Goal: Task Accomplishment & Management: Manage account settings

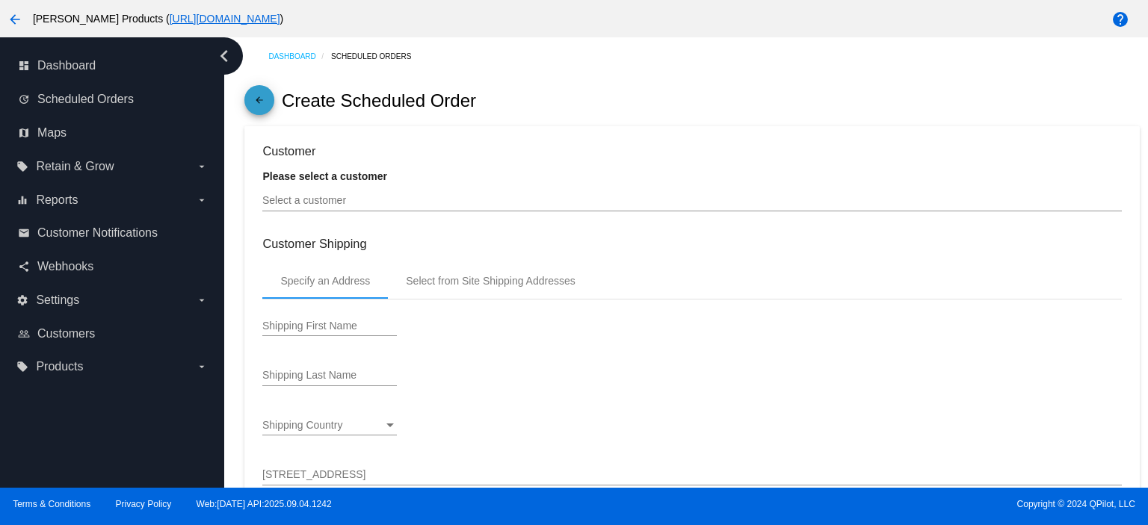
click at [254, 95] on mat-icon "arrow_back" at bounding box center [259, 104] width 18 height 18
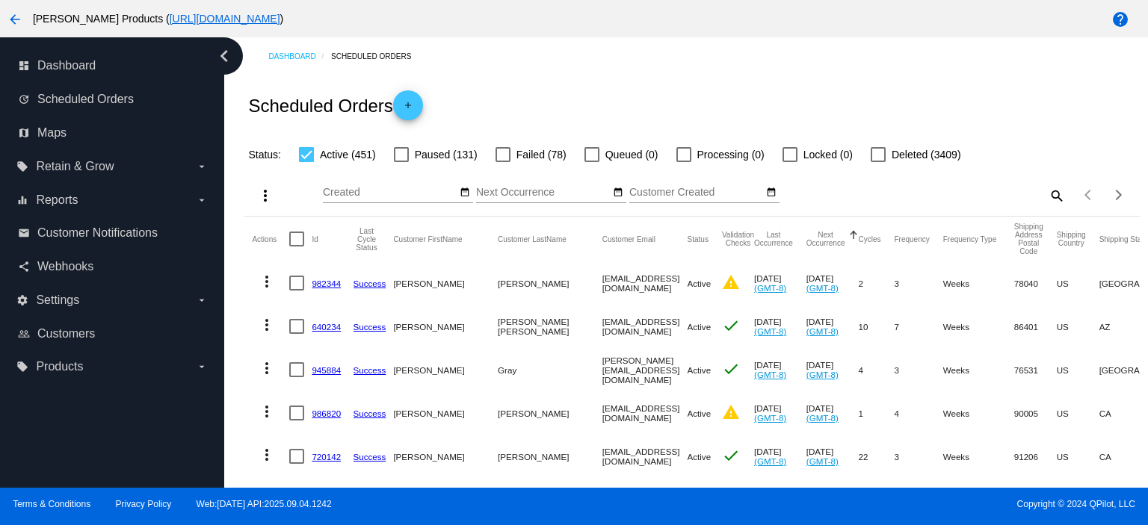
click at [1047, 194] on mat-icon "search" at bounding box center [1056, 195] width 18 height 23
click at [842, 195] on input "Search" at bounding box center [953, 193] width 223 height 12
paste input "899692"
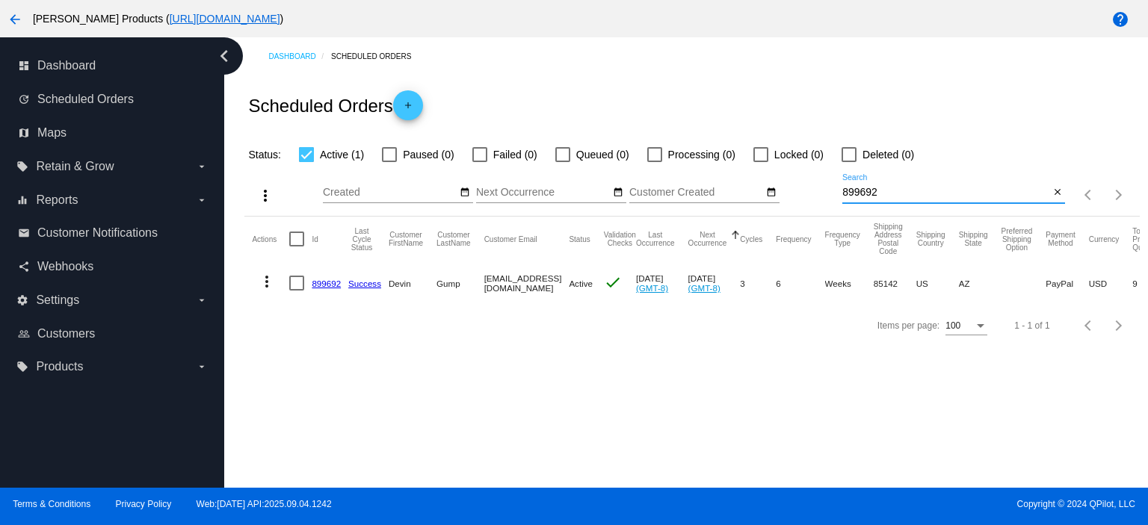
type input "899692"
click at [317, 287] on link "899692" at bounding box center [326, 284] width 29 height 10
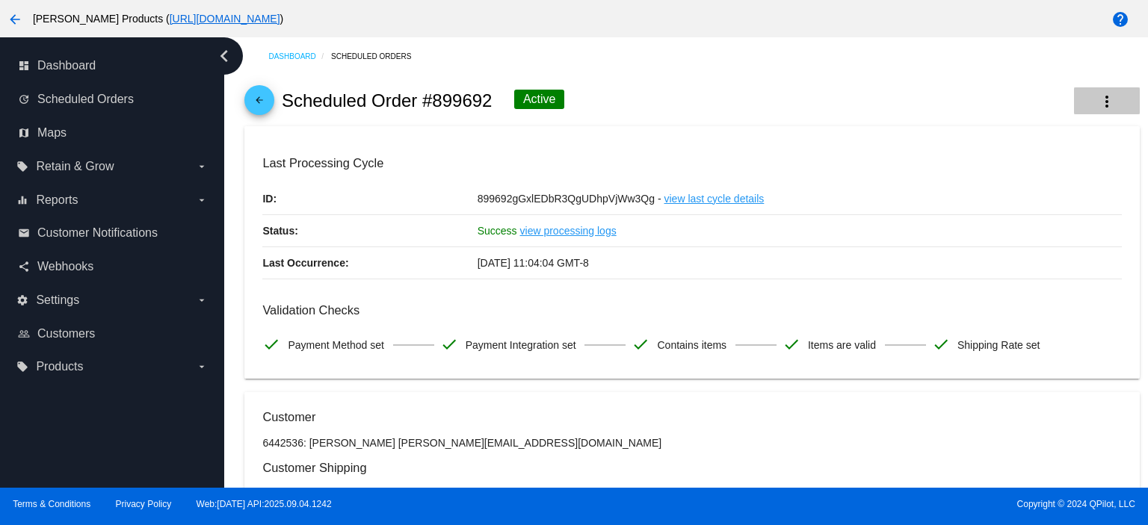
click at [1098, 97] on mat-icon "more_vert" at bounding box center [1107, 102] width 18 height 18
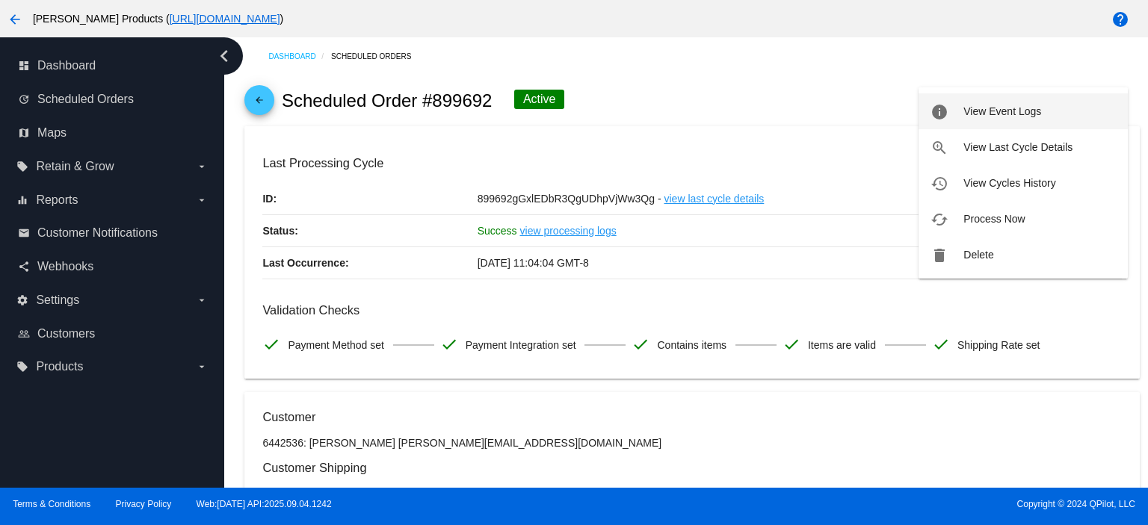
click at [1033, 114] on span "View Event Logs" at bounding box center [1002, 111] width 78 height 12
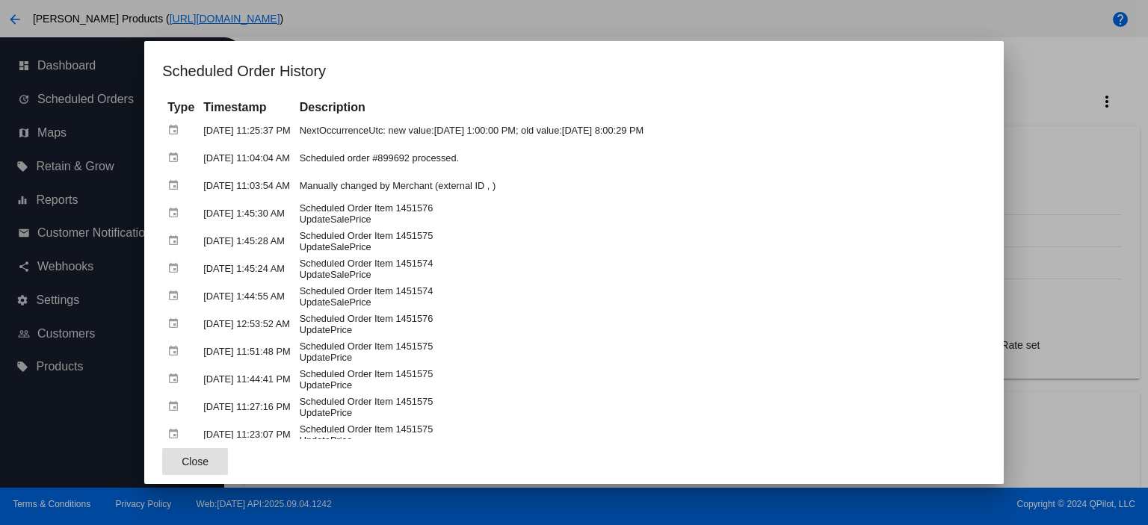
click at [1141, 127] on div at bounding box center [574, 262] width 1148 height 525
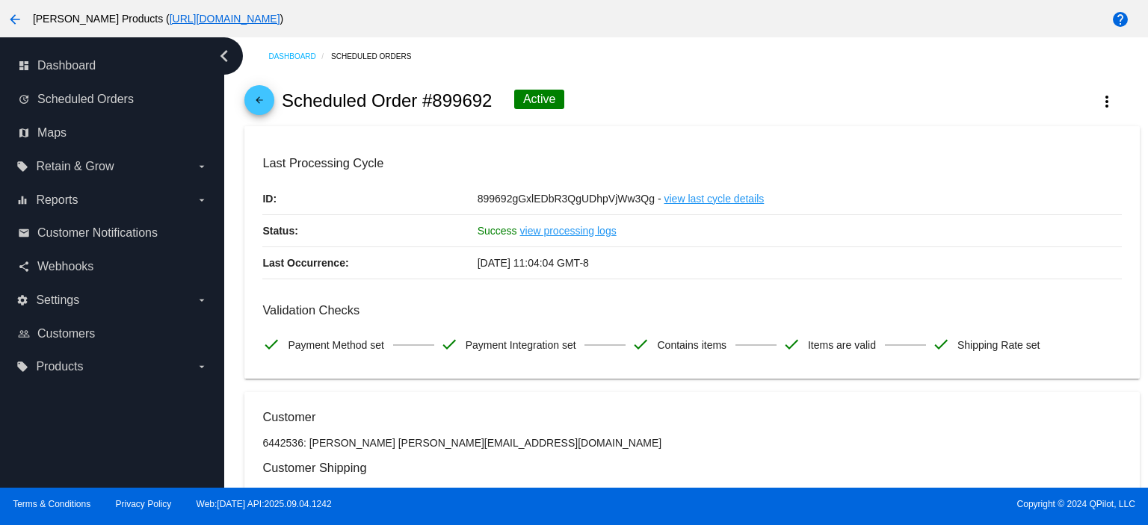
click at [565, 474] on h3 "Customer Shipping" at bounding box center [691, 468] width 858 height 14
click at [257, 92] on span "arrow_back" at bounding box center [259, 103] width 18 height 37
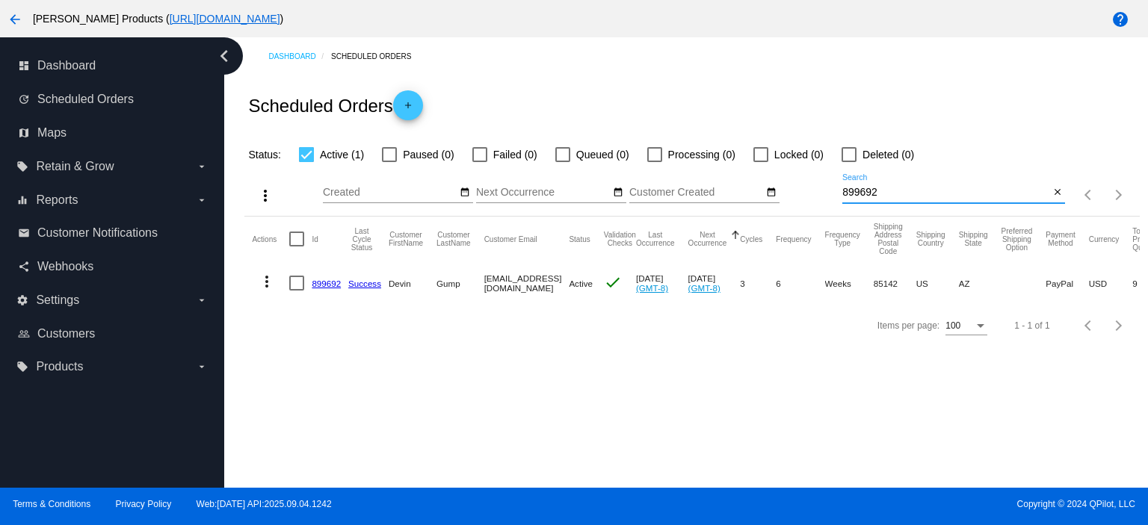
drag, startPoint x: 878, startPoint y: 192, endPoint x: 839, endPoint y: 192, distance: 38.9
click at [839, 192] on div "more_vert Sep Jan Feb Mar [DATE]" at bounding box center [691, 190] width 894 height 53
paste input "1017871"
type input "1017871"
click at [326, 282] on link "1017871" at bounding box center [329, 284] width 34 height 10
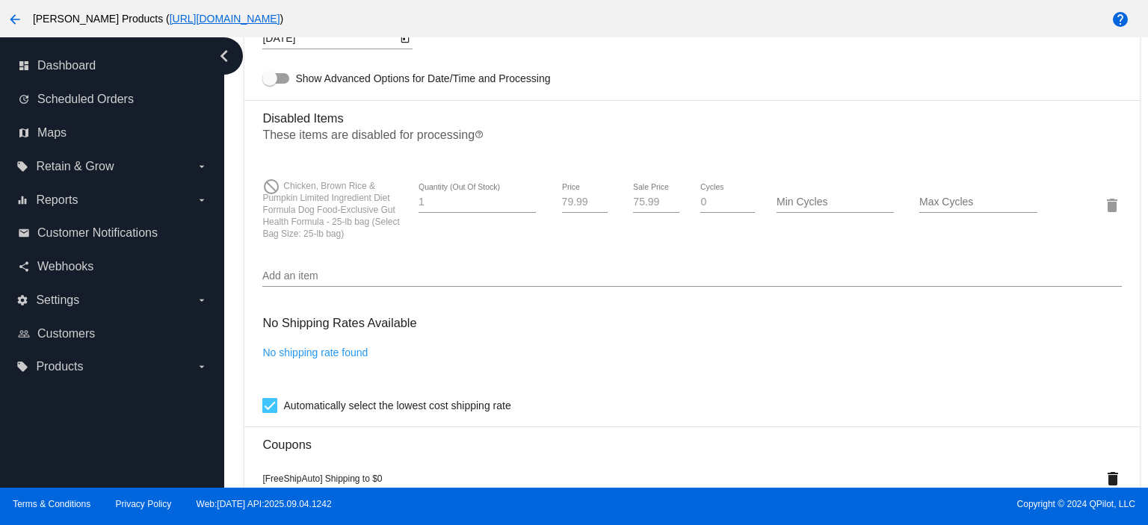
scroll to position [897, 0]
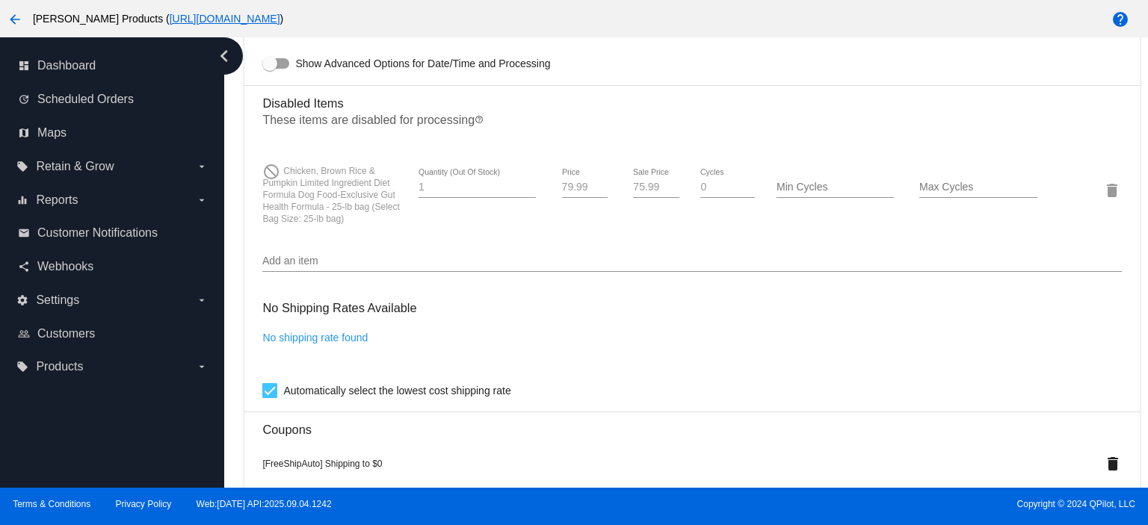
click at [286, 267] on input "Add an item" at bounding box center [691, 262] width 858 height 12
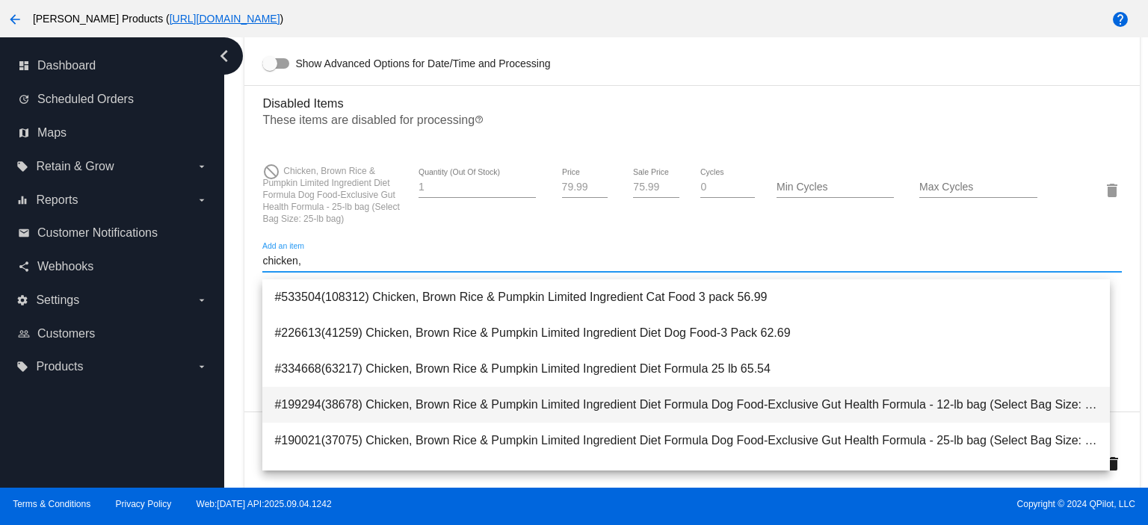
type input "chicken,"
click at [676, 407] on span "#199294(38678) Chicken, Brown Rice & Pumpkin Limited Ingredient Diet Formula Do…" at bounding box center [685, 405] width 823 height 36
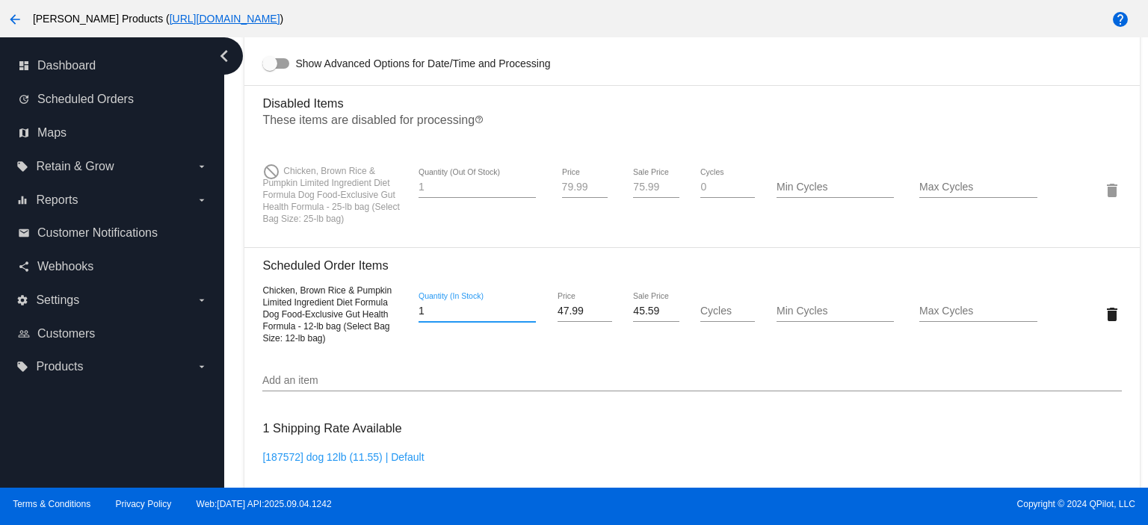
drag, startPoint x: 430, startPoint y: 319, endPoint x: 398, endPoint y: 327, distance: 33.2
click at [398, 327] on div "Chicken, Brown Rice & Pumpkin Limited Ingredient Diet Formula Dog Food-Exclusiv…" at bounding box center [691, 314] width 858 height 60
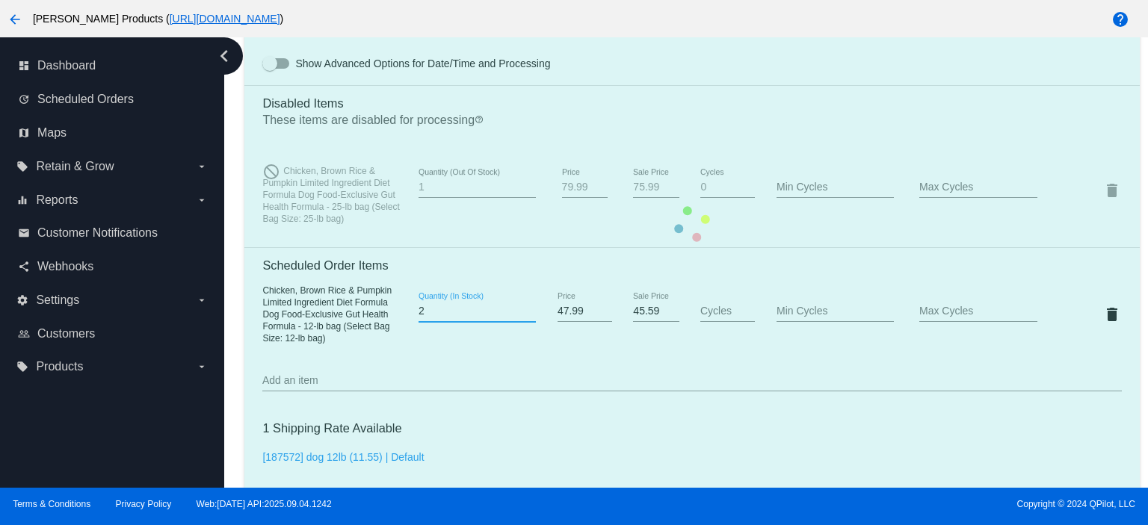
type input "2"
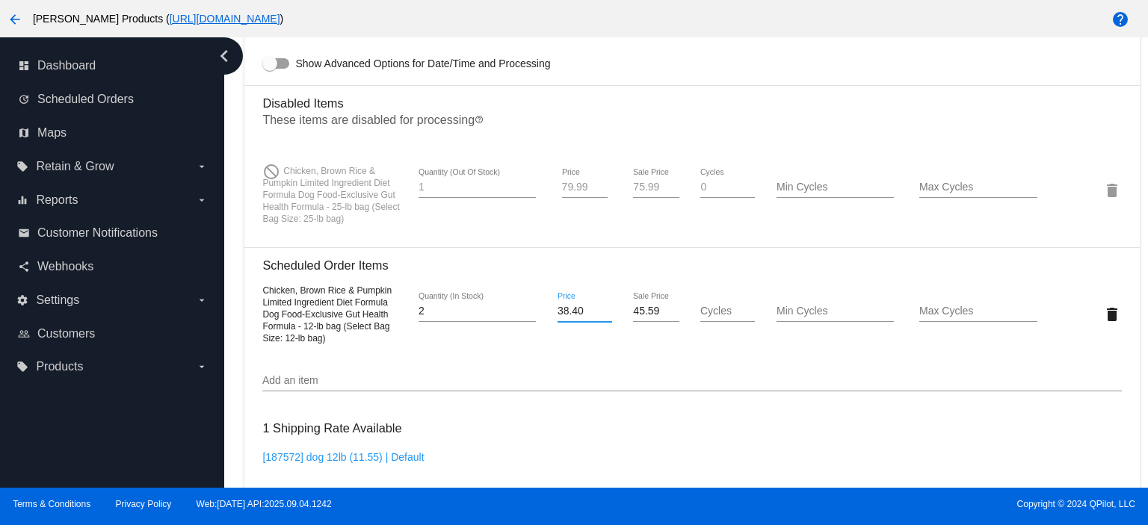
type input "38.40"
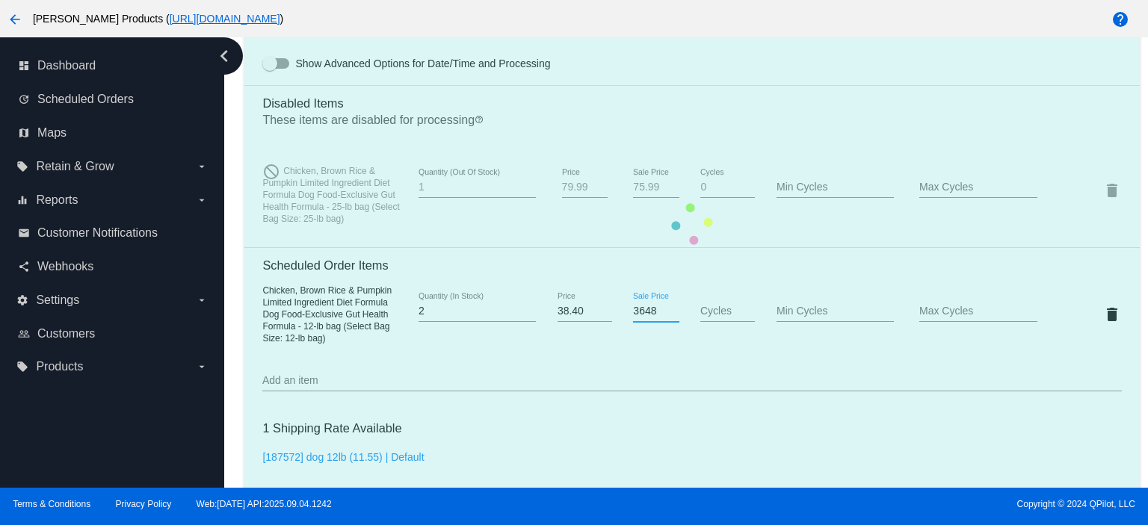
click at [640, 322] on mat-card "Customer 4205686: [PERSON_NAME] [PERSON_NAME][EMAIL_ADDRESS][DOMAIN_NAME] Custo…" at bounding box center [691, 224] width 894 height 1726
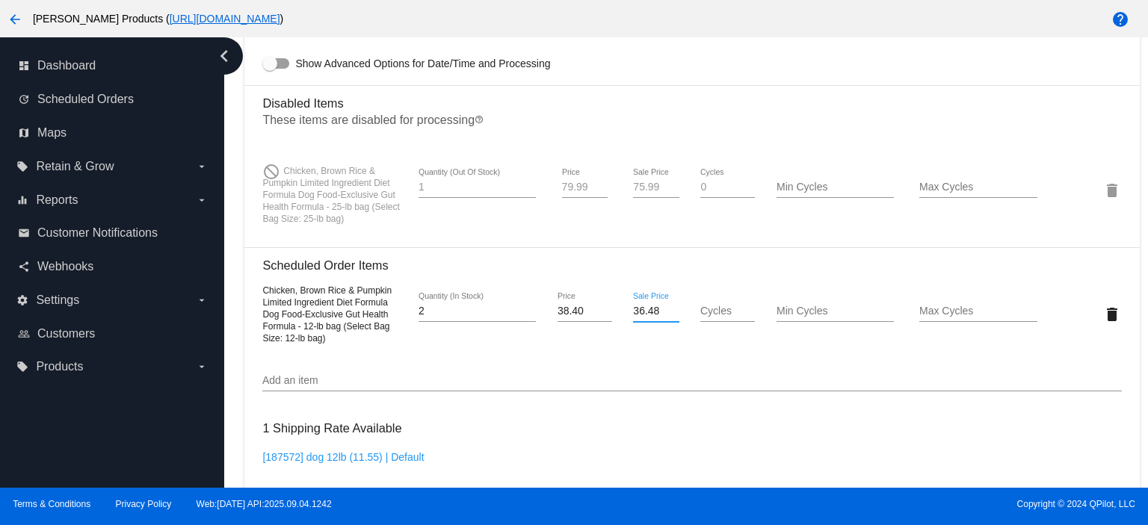
type input "36.48"
type input "1"
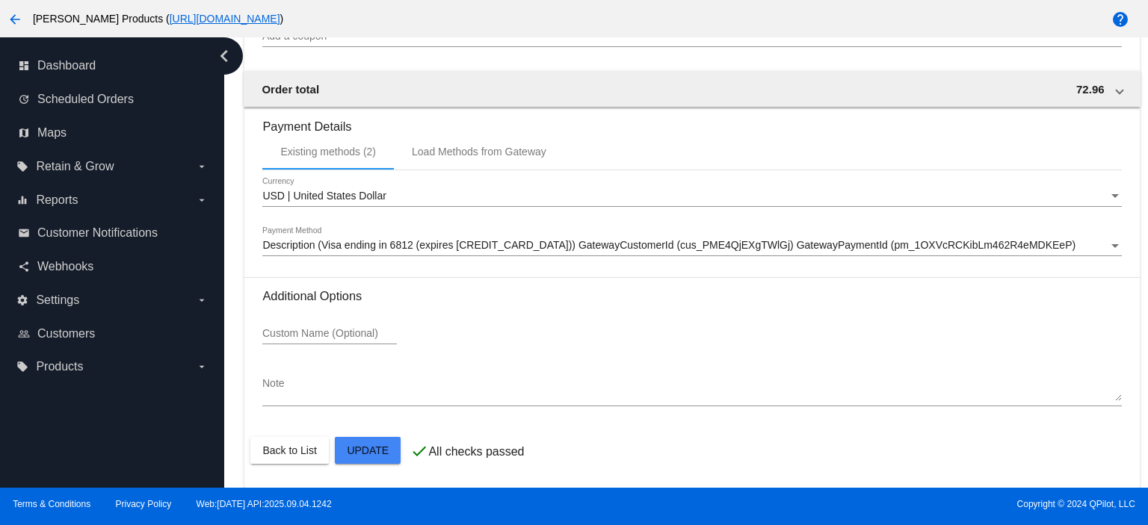
scroll to position [1506, 0]
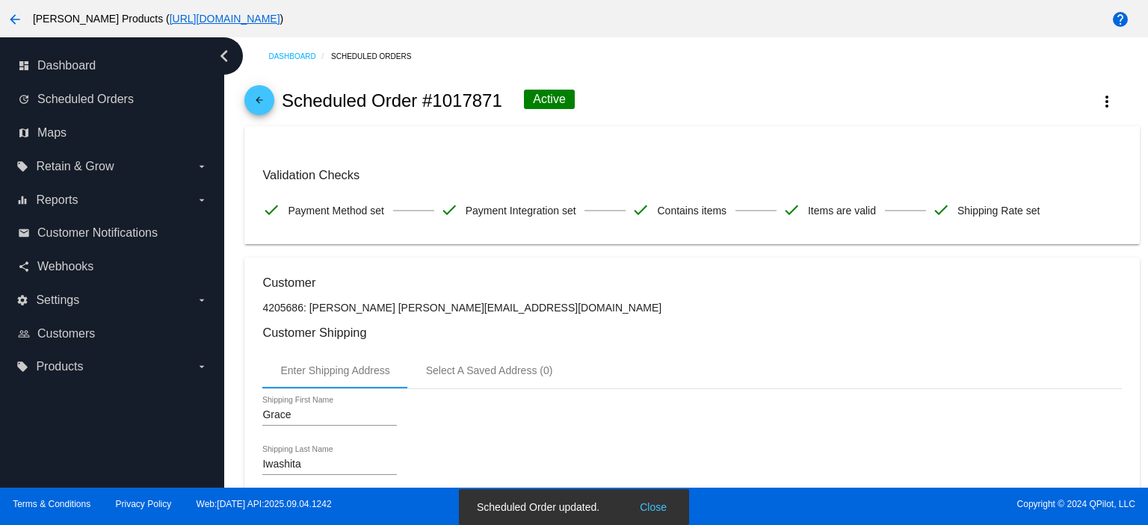
scroll to position [0, 0]
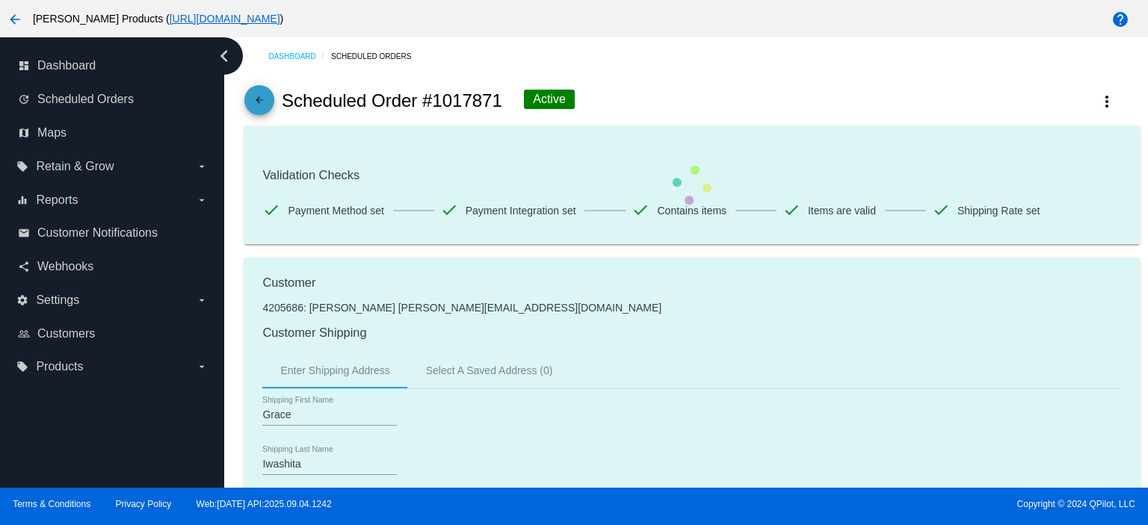
click at [264, 102] on mat-icon "arrow_back" at bounding box center [259, 104] width 18 height 18
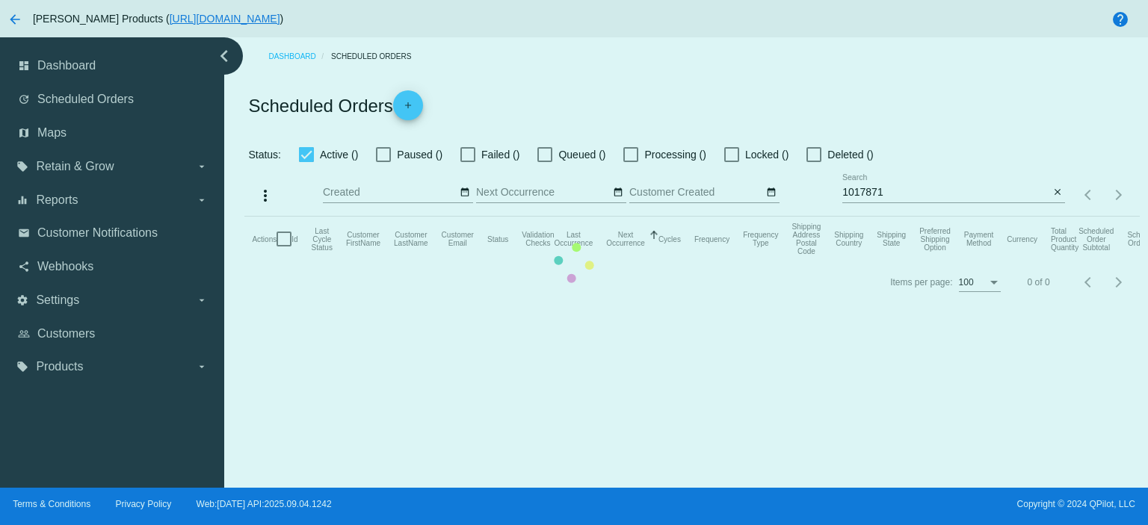
click at [903, 217] on mat-table "Actions Id Last Cycle Status Customer FirstName Customer LastName Customer Emai…" at bounding box center [691, 239] width 894 height 45
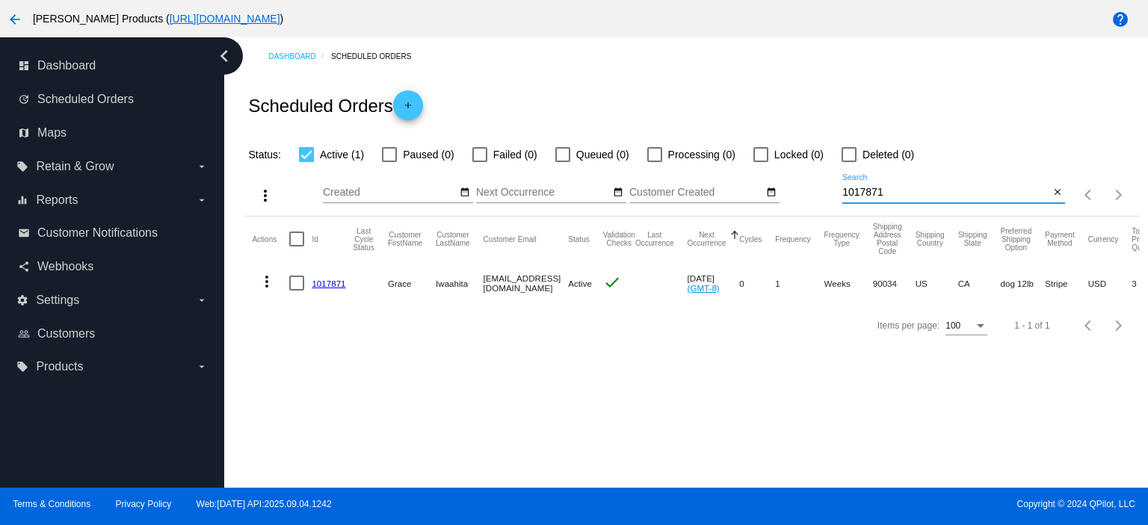
drag, startPoint x: 900, startPoint y: 192, endPoint x: 823, endPoint y: 201, distance: 76.7
click at [823, 201] on div "more_vert Sep Jan Feb Mar [DATE]" at bounding box center [691, 190] width 894 height 53
paste input "[EMAIL_ADDRESS][DOMAIN_NAME]"
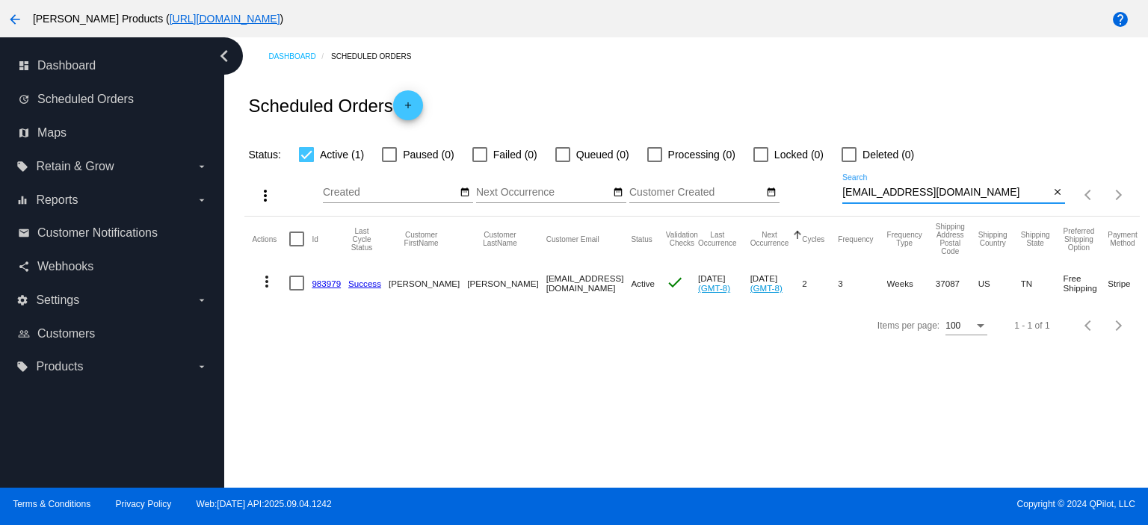
type input "[EMAIL_ADDRESS][DOMAIN_NAME]"
click at [326, 282] on link "983979" at bounding box center [326, 284] width 29 height 10
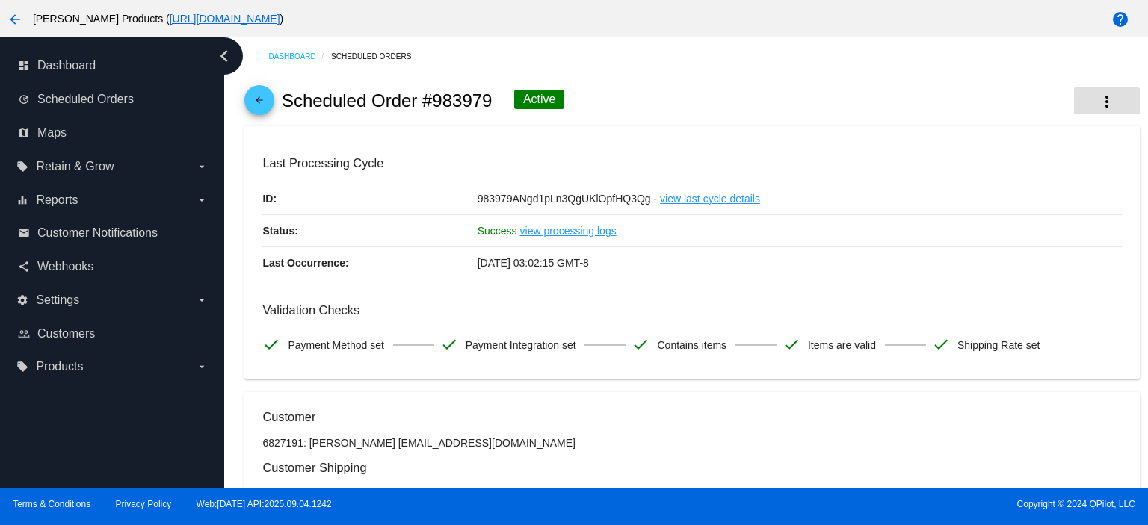
click at [1098, 94] on mat-icon "more_vert" at bounding box center [1107, 102] width 18 height 18
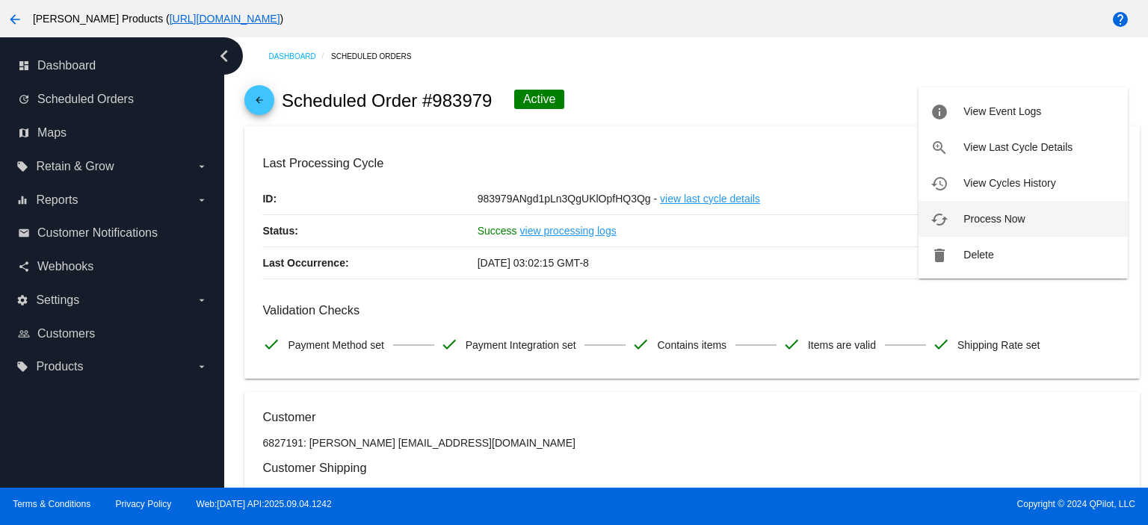
click at [986, 221] on span "Process Now" at bounding box center [993, 219] width 61 height 12
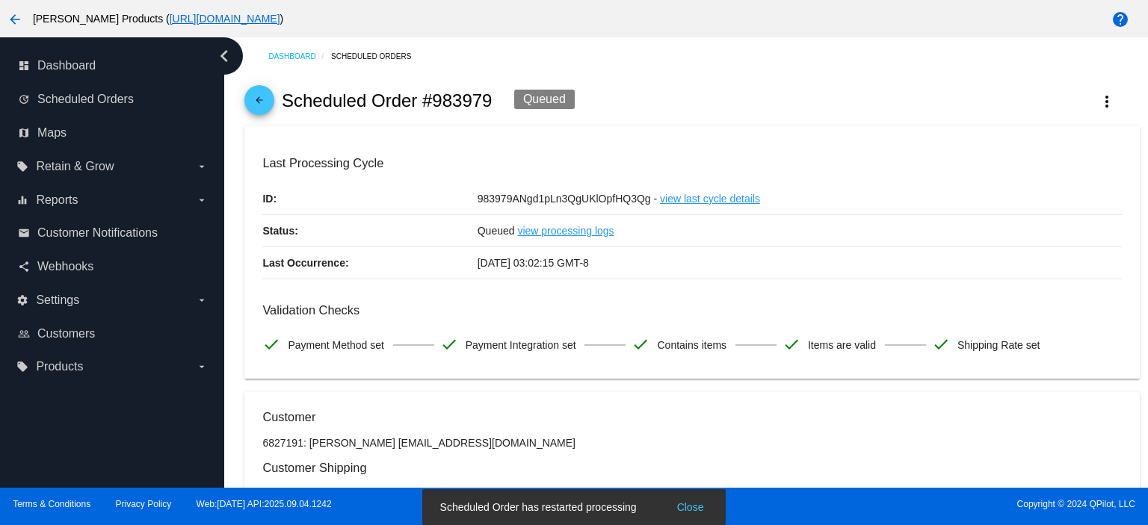
click at [260, 99] on mat-icon "arrow_back" at bounding box center [259, 104] width 18 height 18
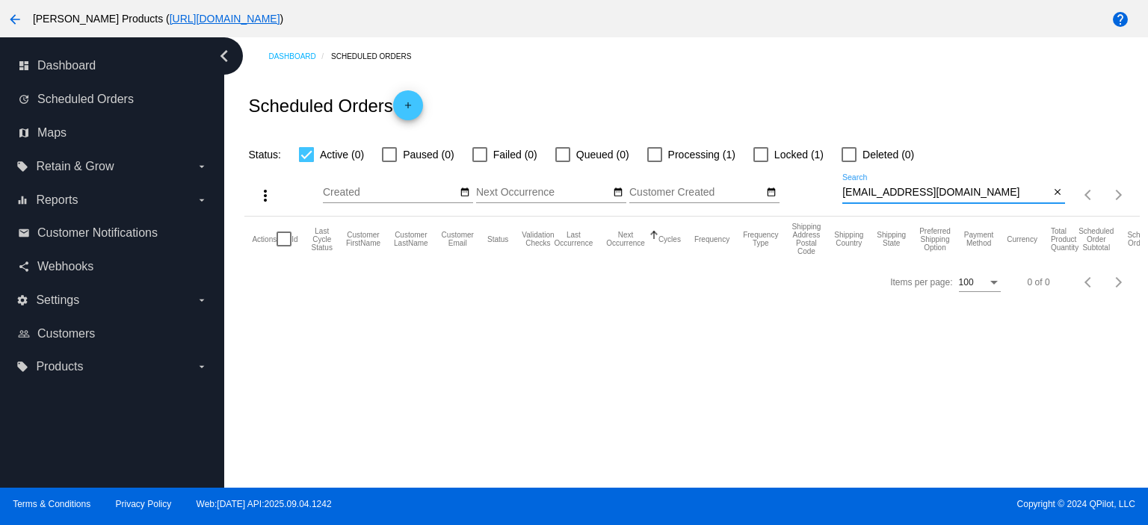
click at [947, 192] on input "[EMAIL_ADDRESS][DOMAIN_NAME]" at bounding box center [945, 193] width 207 height 12
click at [1060, 192] on mat-icon "close" at bounding box center [1057, 193] width 10 height 12
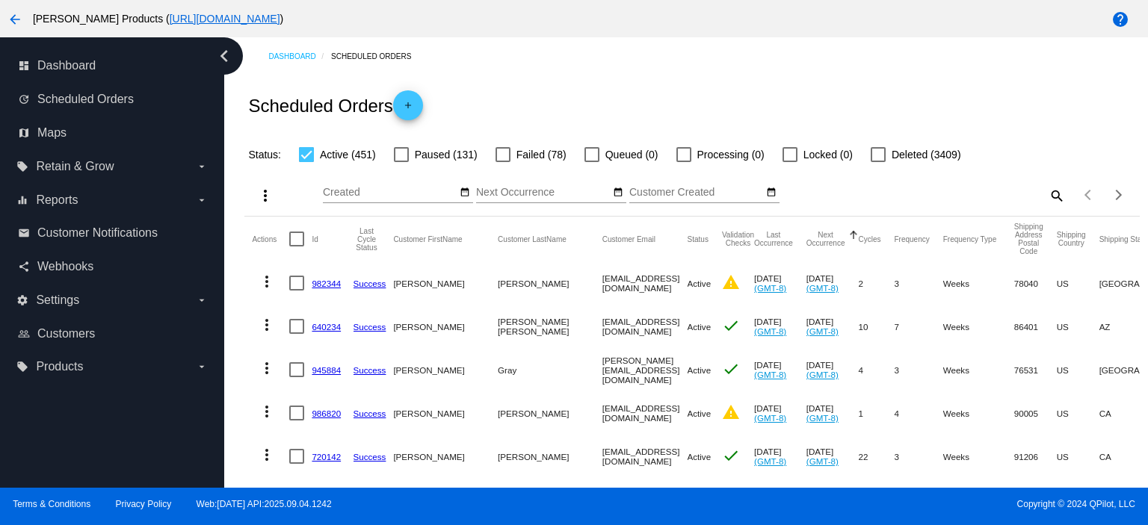
click at [319, 283] on link "982344" at bounding box center [326, 284] width 29 height 10
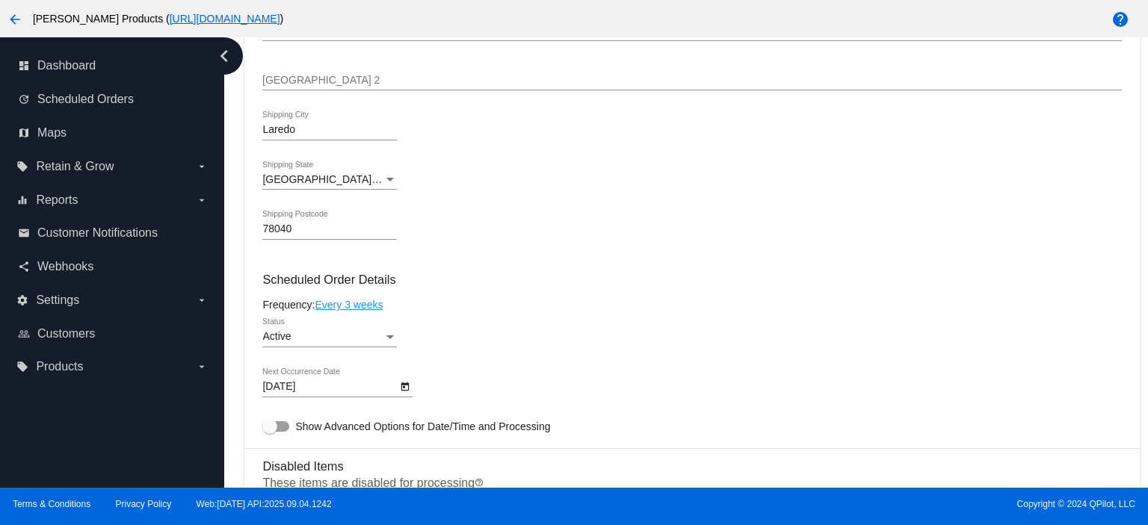
scroll to position [697, 0]
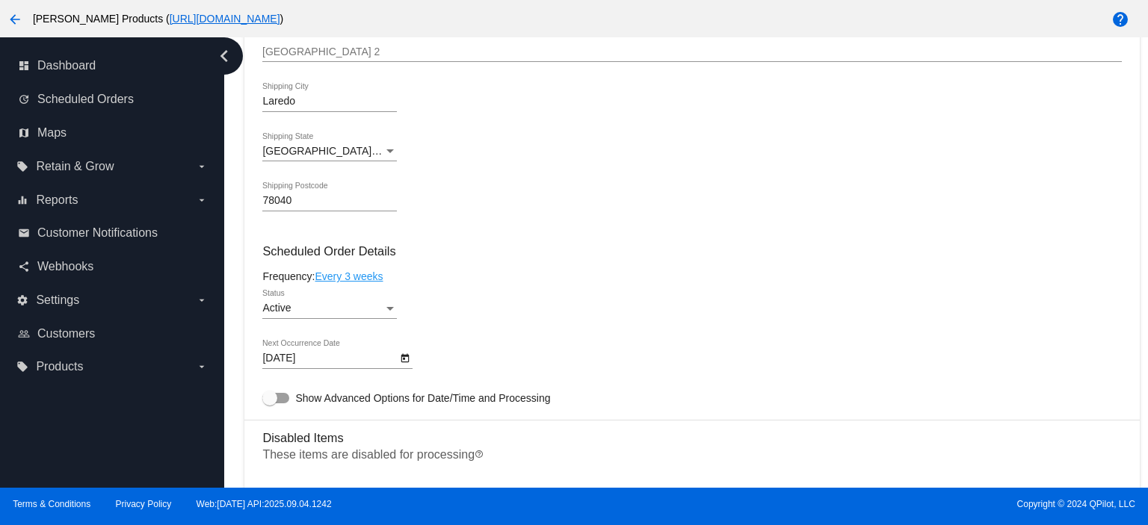
click at [345, 364] on body "arrow_back [PERSON_NAME] Products ( [URL][DOMAIN_NAME] ) help dashboard Dashboa…" at bounding box center [574, 262] width 1148 height 525
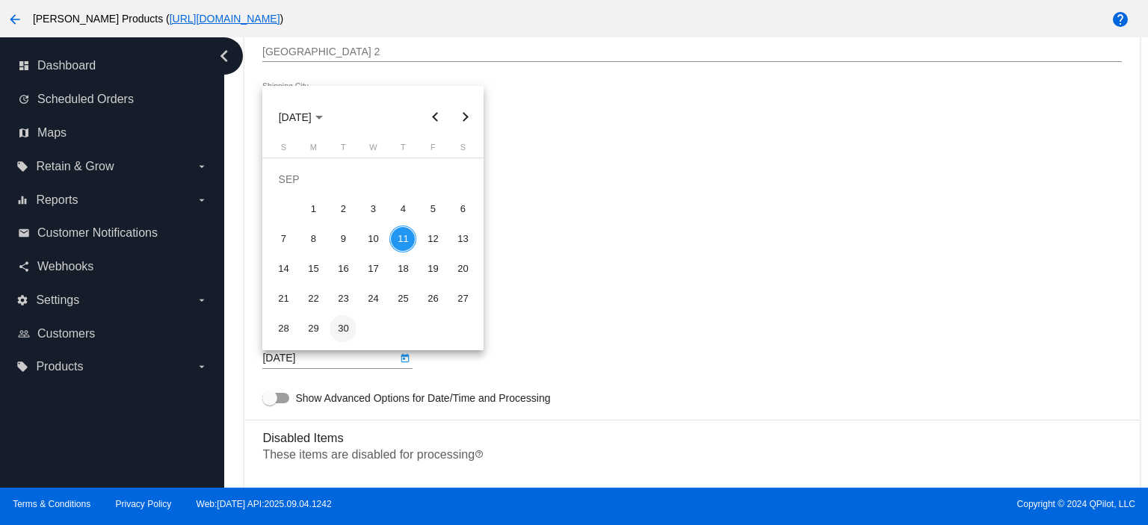
click at [353, 329] on div "30" at bounding box center [342, 328] width 27 height 27
type input "[DATE]"
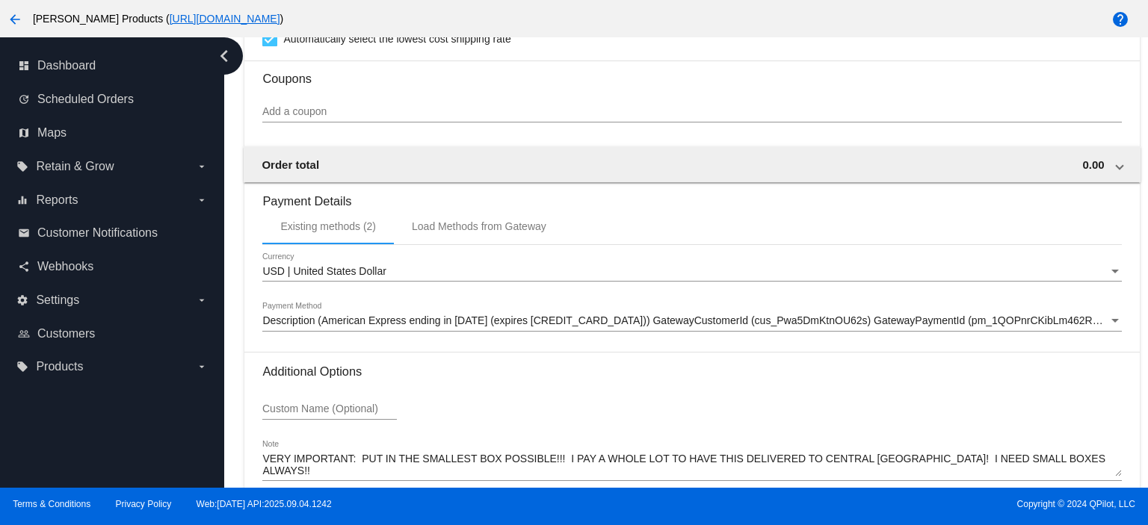
scroll to position [1438, 0]
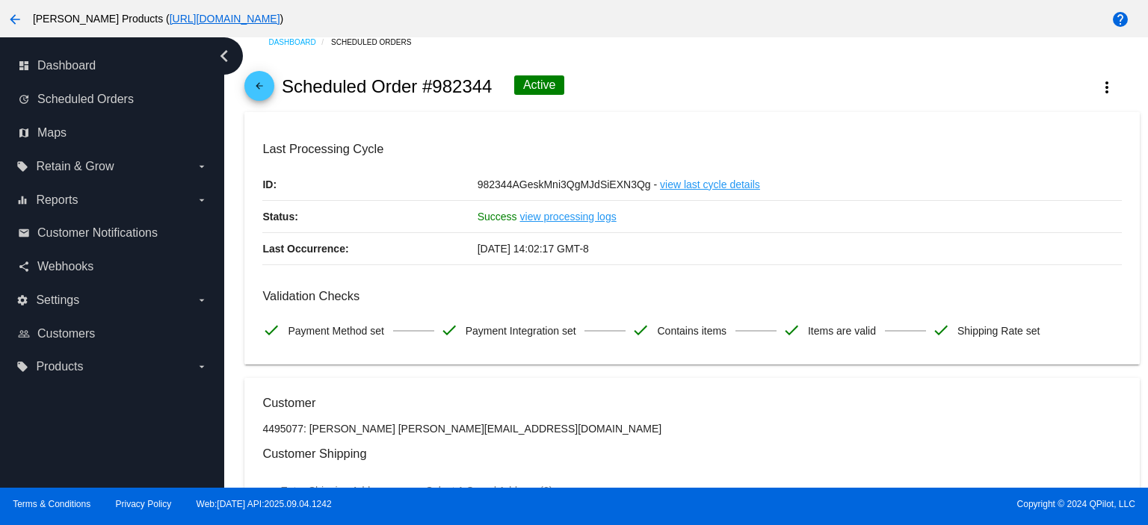
scroll to position [0, 0]
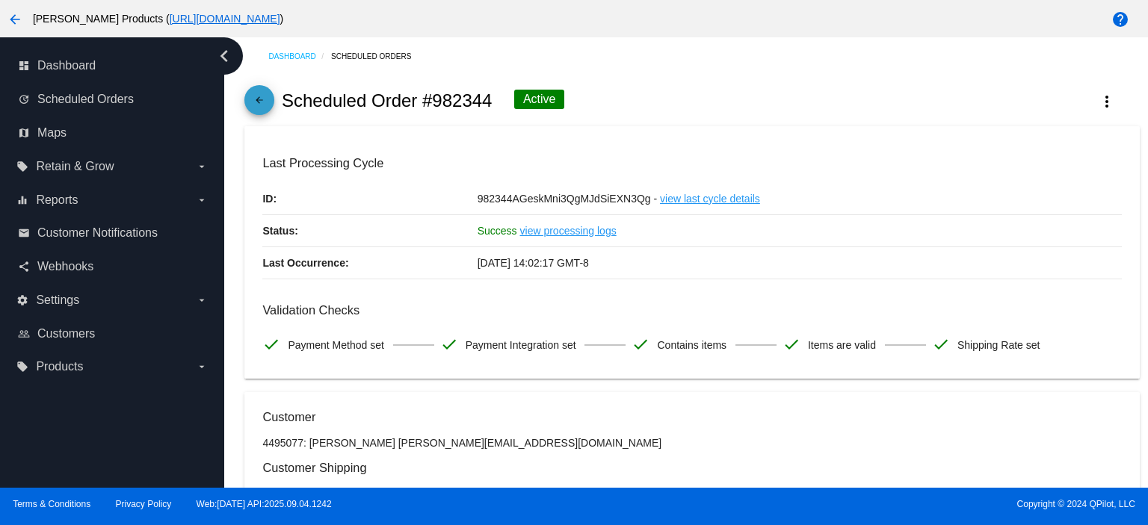
click at [252, 95] on mat-icon "arrow_back" at bounding box center [259, 104] width 18 height 18
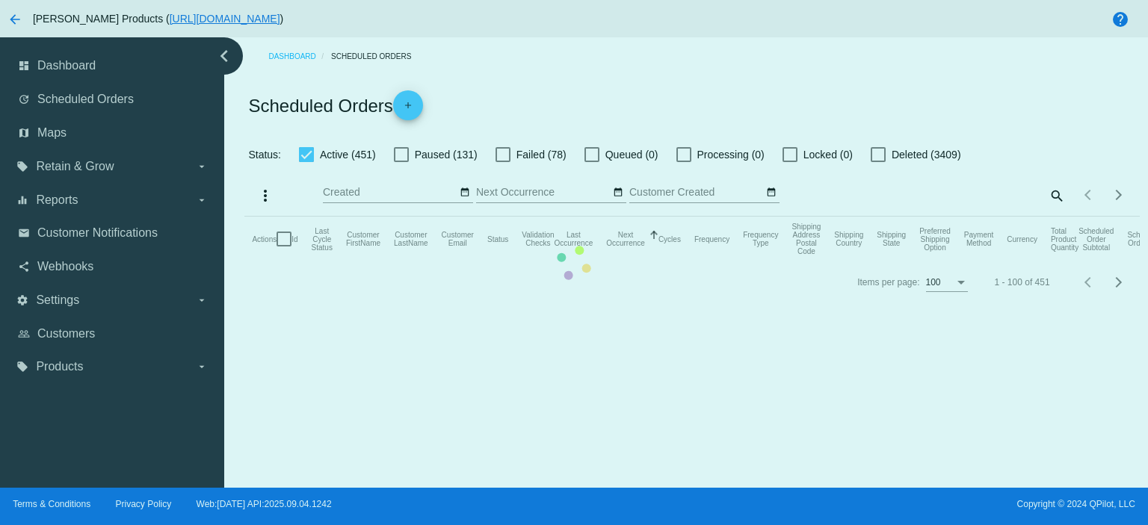
click at [1056, 217] on mat-table "Actions Id Last Cycle Status Customer FirstName Customer LastName Customer Emai…" at bounding box center [691, 239] width 894 height 45
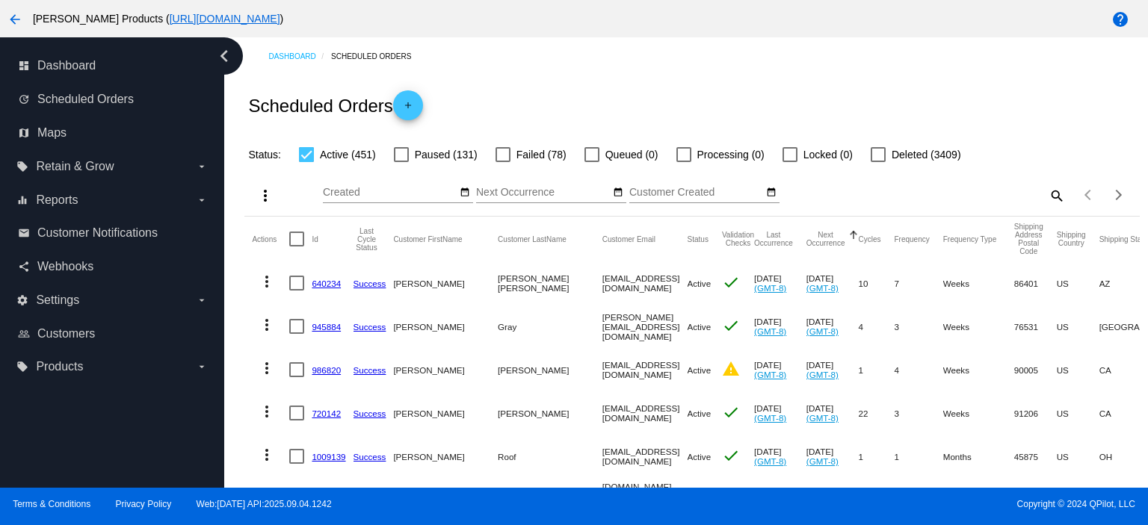
click at [1047, 197] on mat-icon "search" at bounding box center [1056, 195] width 18 height 23
paste input "[EMAIL_ADDRESS][DOMAIN_NAME]"
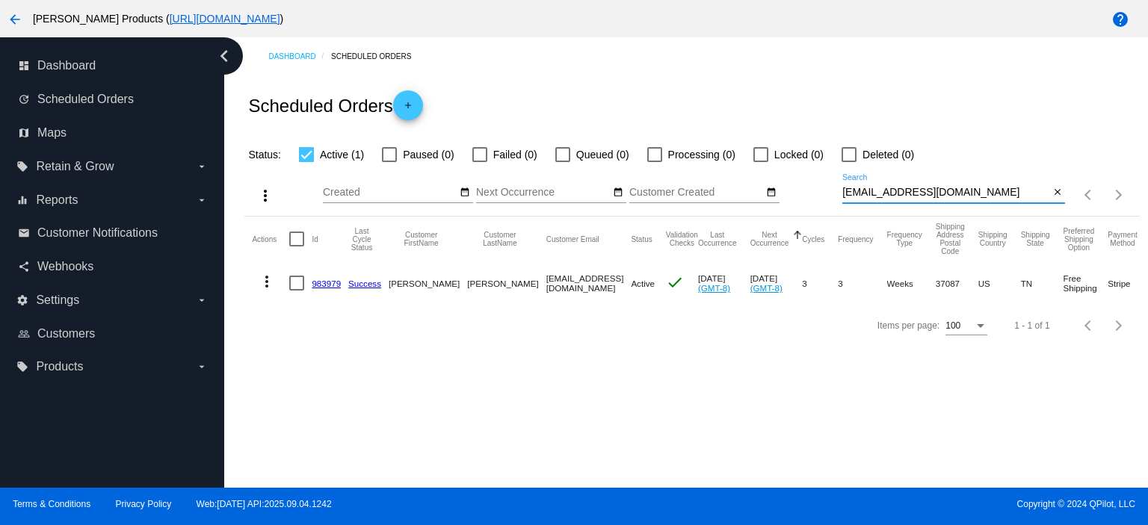
type input "[EMAIL_ADDRESS][DOMAIN_NAME]"
click at [322, 283] on link "983979" at bounding box center [326, 284] width 29 height 10
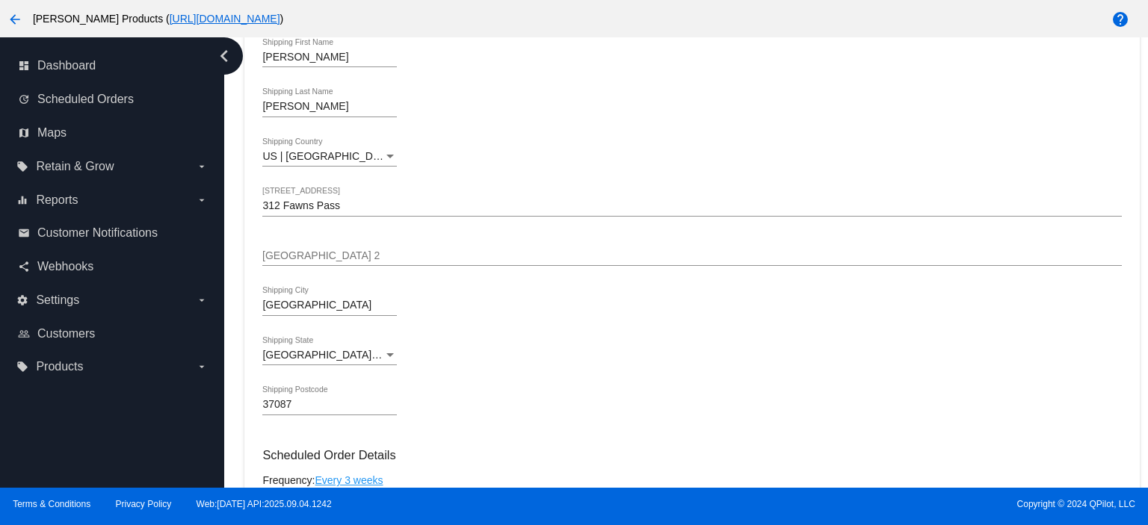
scroll to position [598, 0]
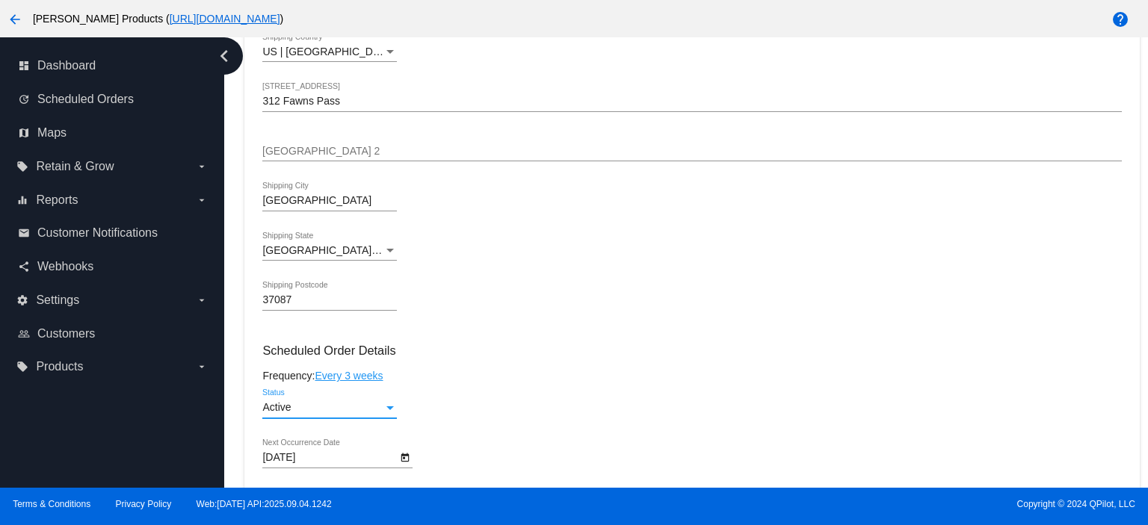
click at [311, 414] on div "Active" at bounding box center [322, 408] width 121 height 12
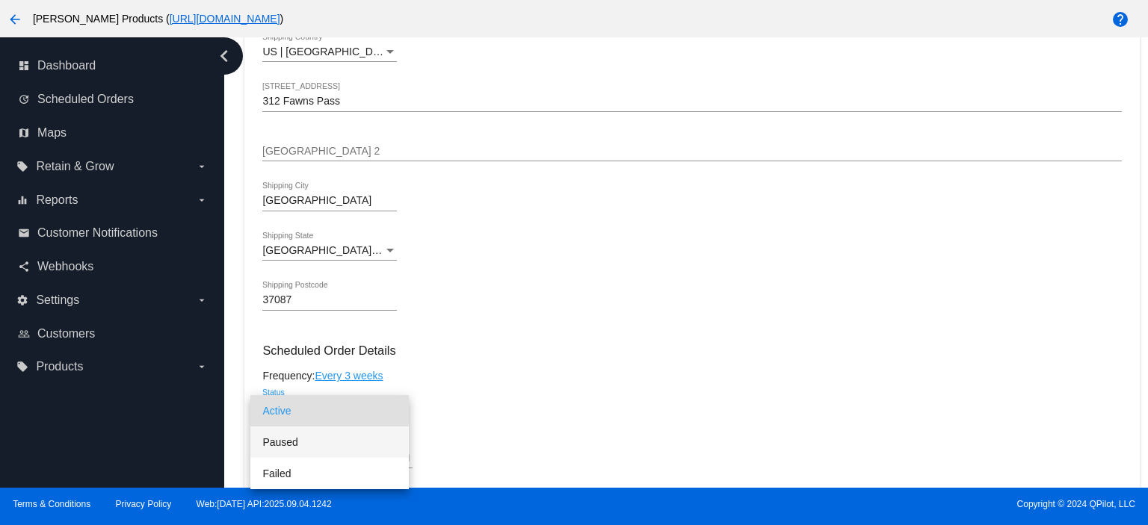
click at [314, 444] on span "Paused" at bounding box center [329, 442] width 134 height 31
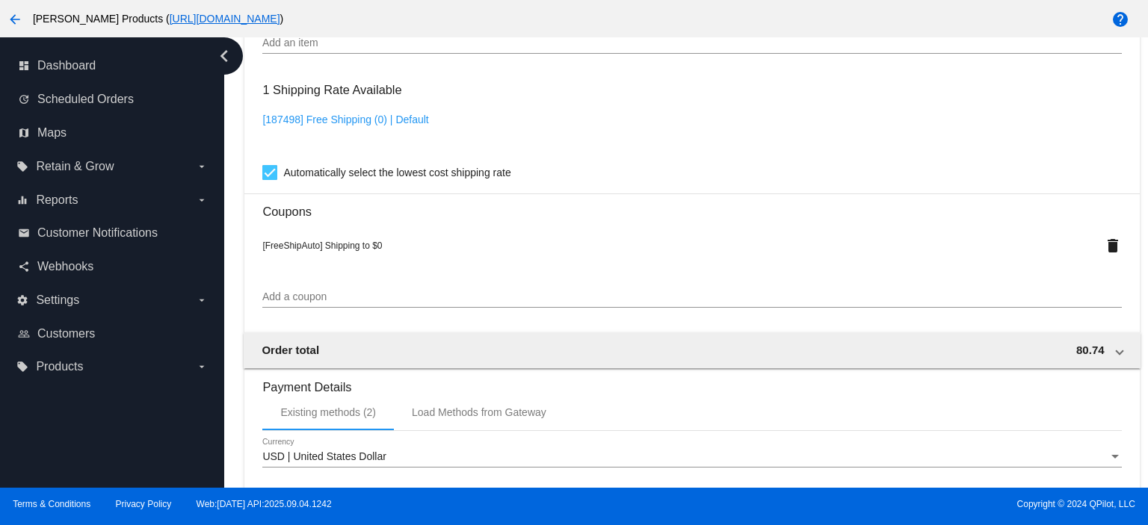
scroll to position [1463, 0]
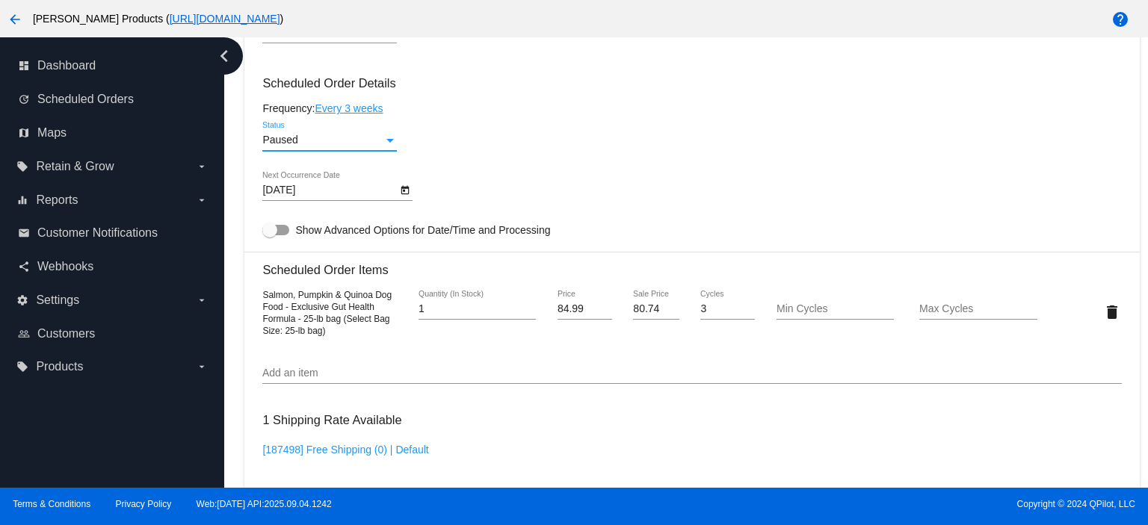
scroll to position [566, 0]
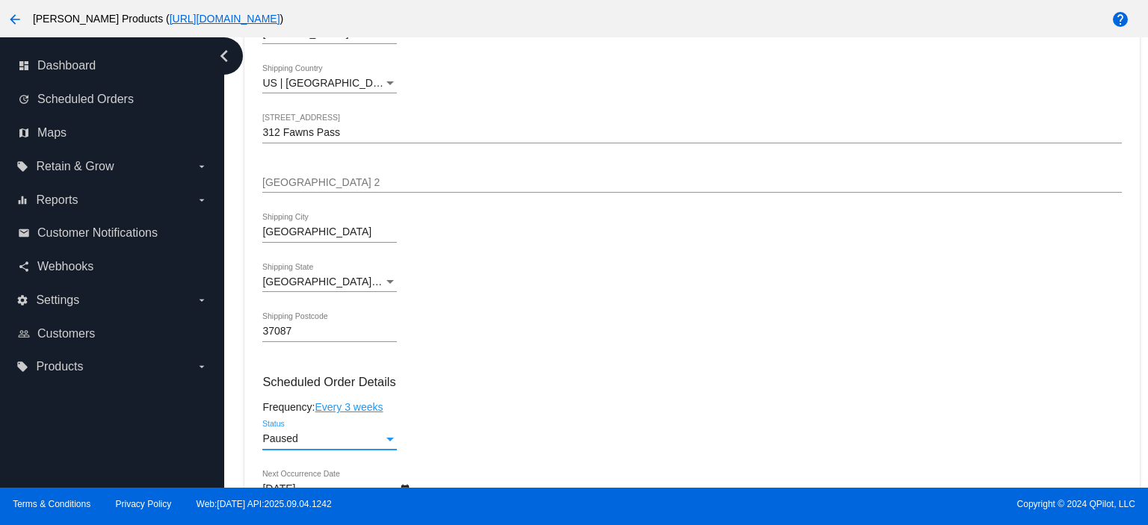
click at [284, 442] on span "Paused" at bounding box center [279, 439] width 35 height 12
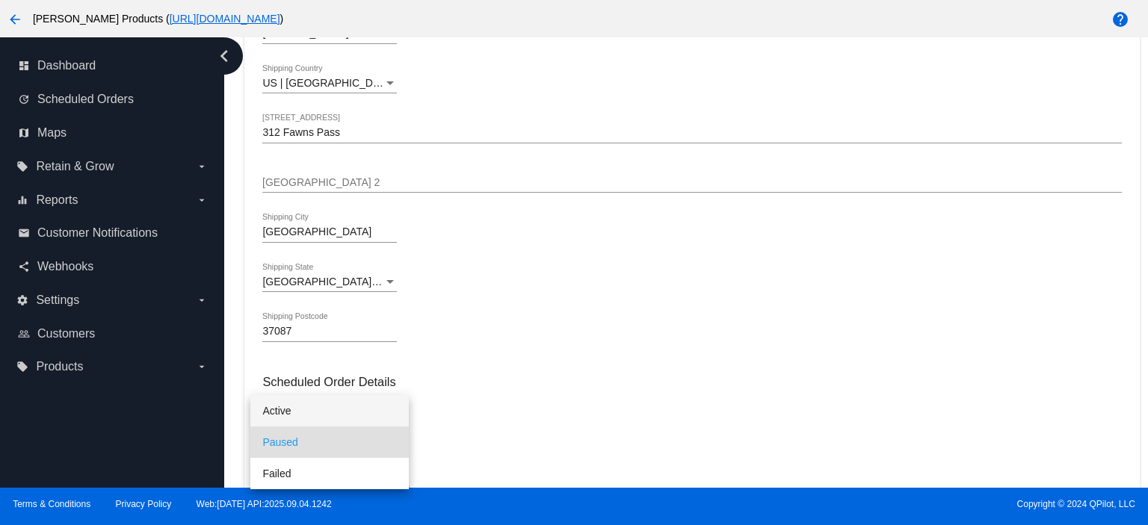
click at [290, 415] on span "Active" at bounding box center [329, 410] width 134 height 31
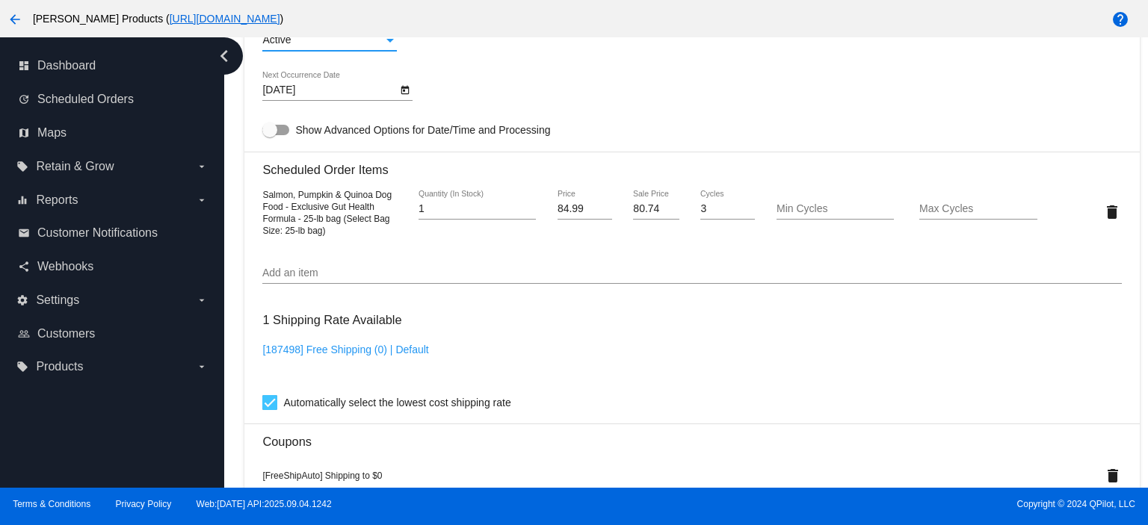
scroll to position [1463, 0]
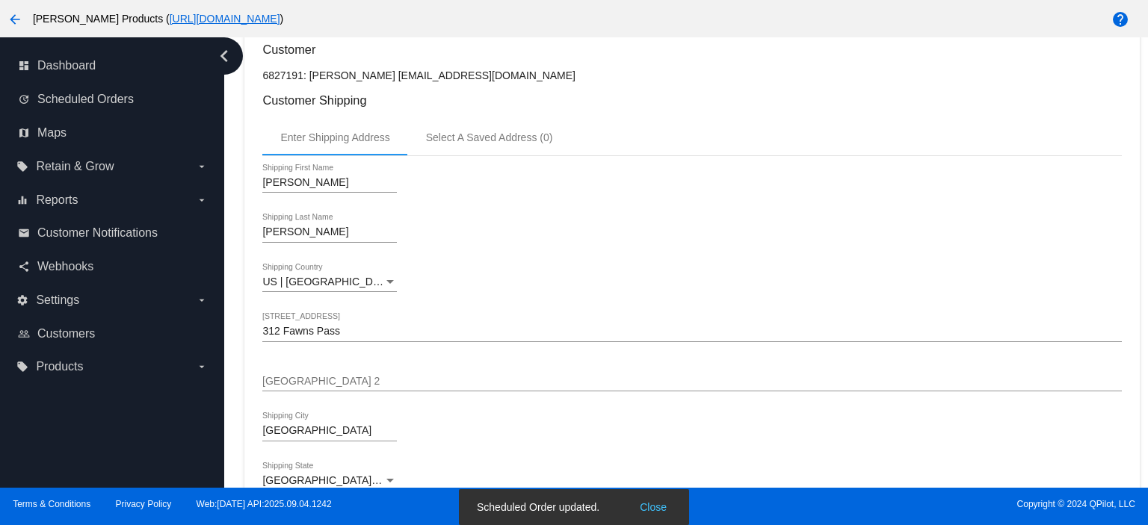
scroll to position [0, 0]
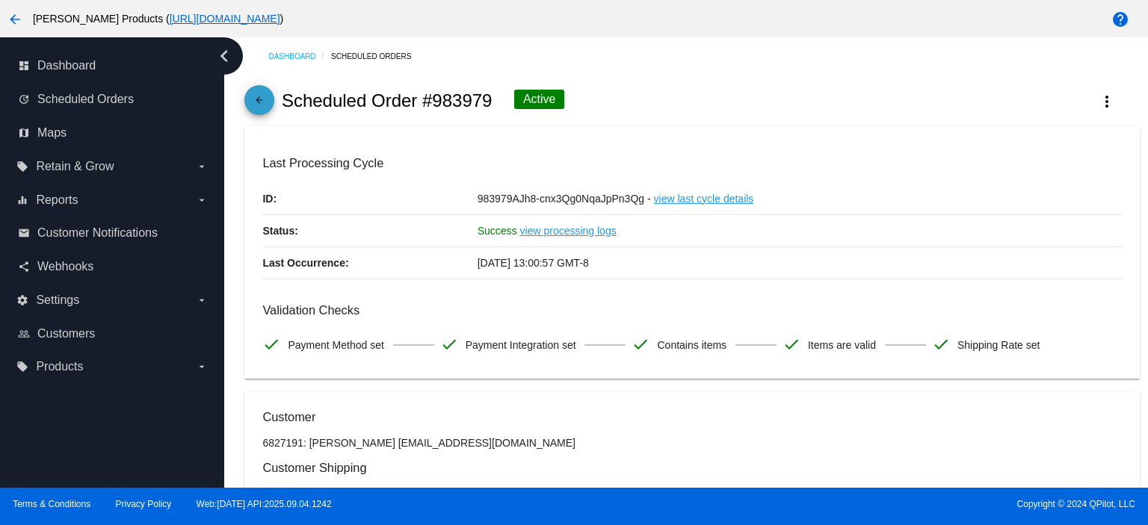
click at [255, 103] on mat-icon "arrow_back" at bounding box center [259, 104] width 18 height 18
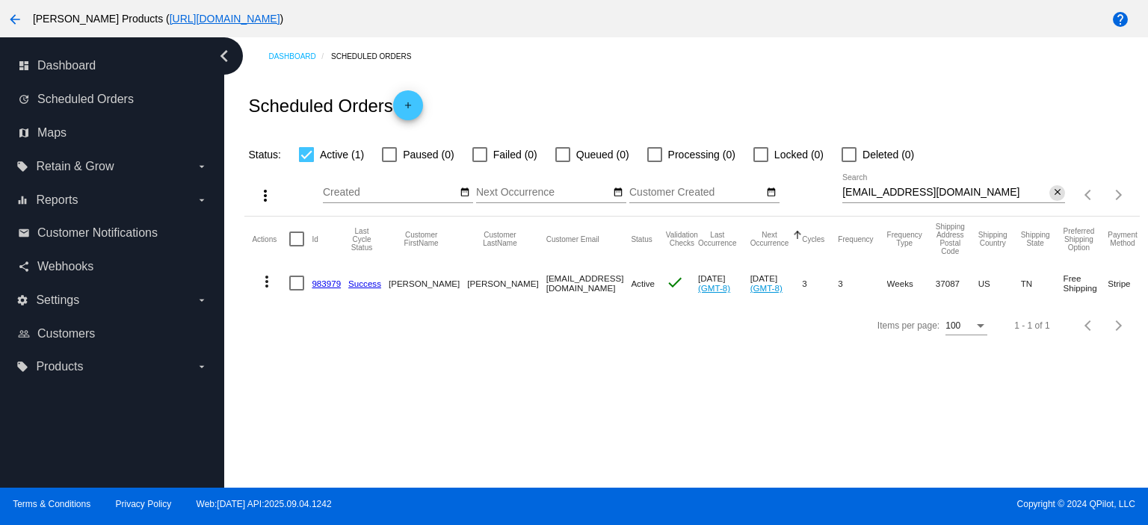
click at [1057, 188] on mat-icon "close" at bounding box center [1057, 193] width 10 height 12
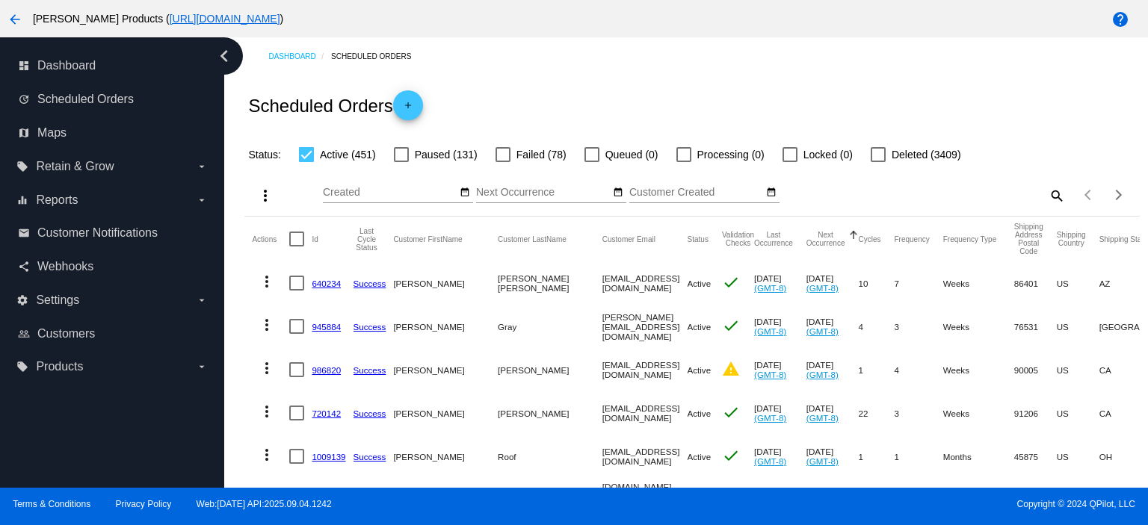
click at [329, 286] on link "640234" at bounding box center [326, 284] width 29 height 10
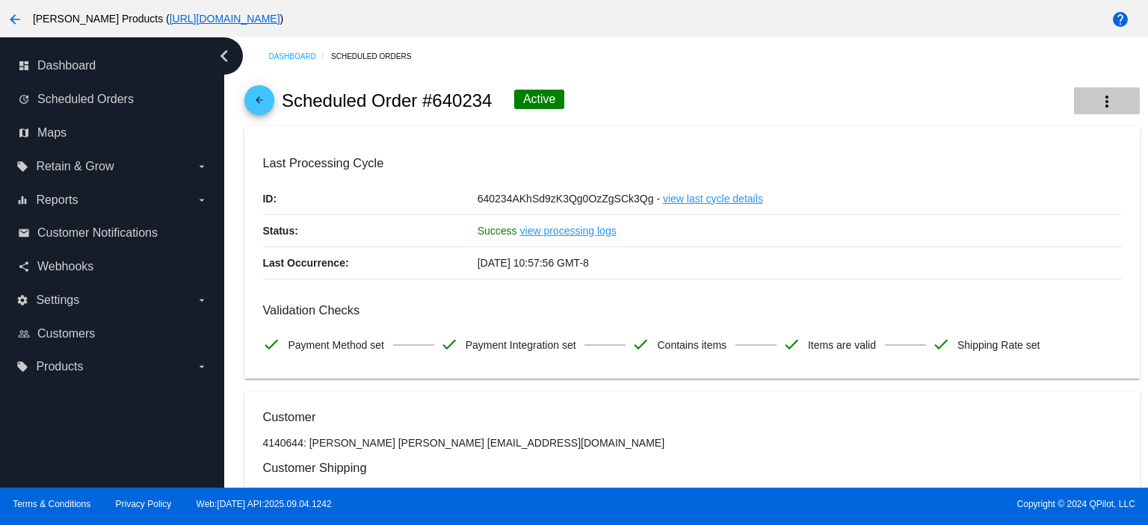
click at [1098, 100] on mat-icon "more_vert" at bounding box center [1107, 102] width 18 height 18
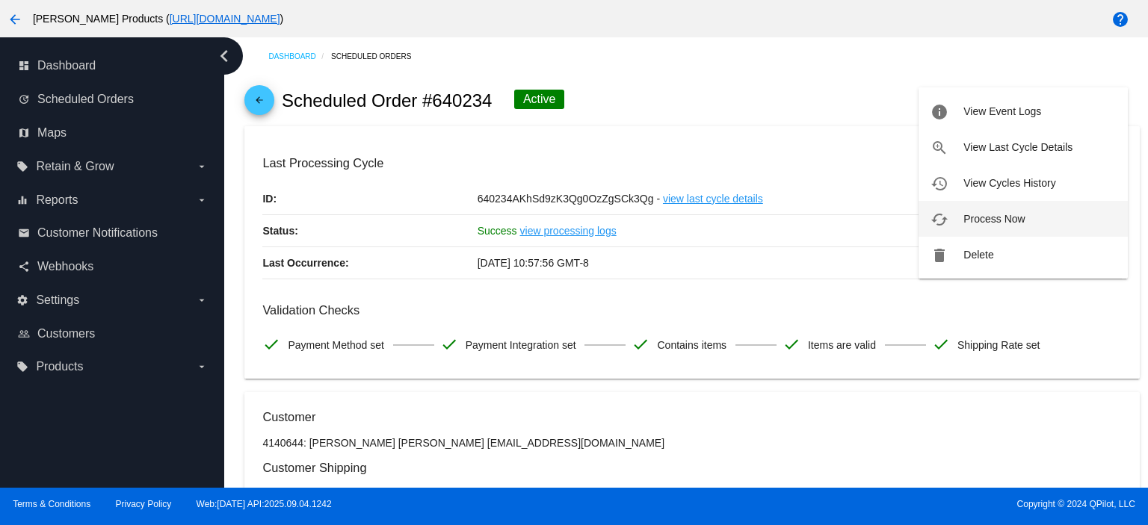
click at [1021, 223] on span "Process Now" at bounding box center [993, 219] width 61 height 12
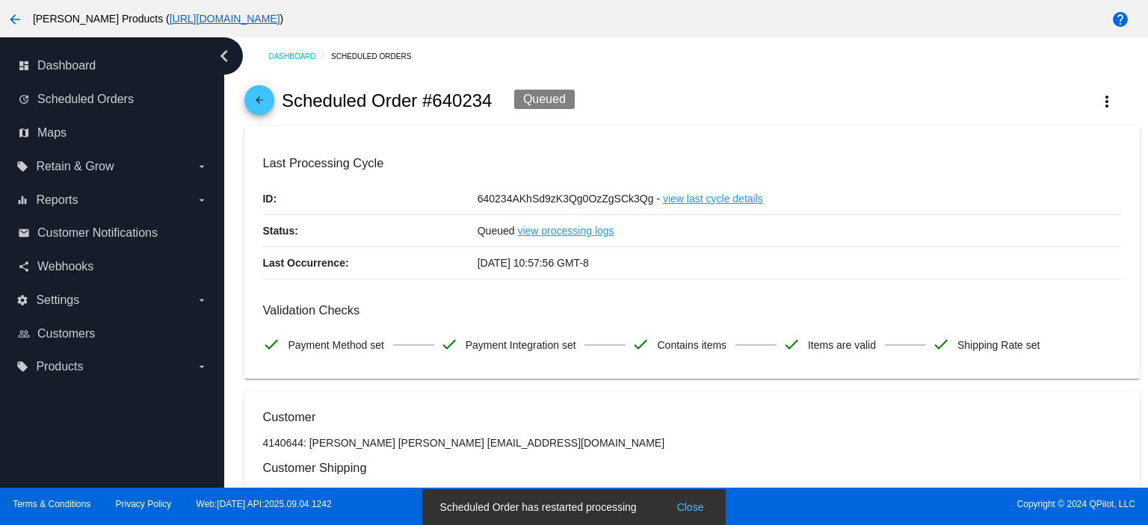
click at [255, 98] on mat-icon "arrow_back" at bounding box center [259, 104] width 18 height 18
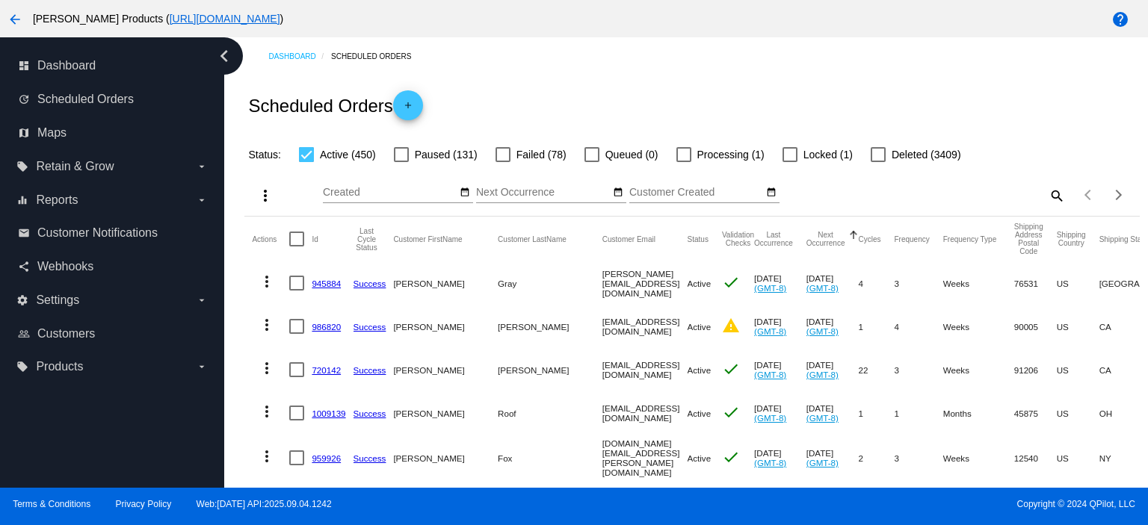
click at [327, 282] on link "945884" at bounding box center [326, 284] width 29 height 10
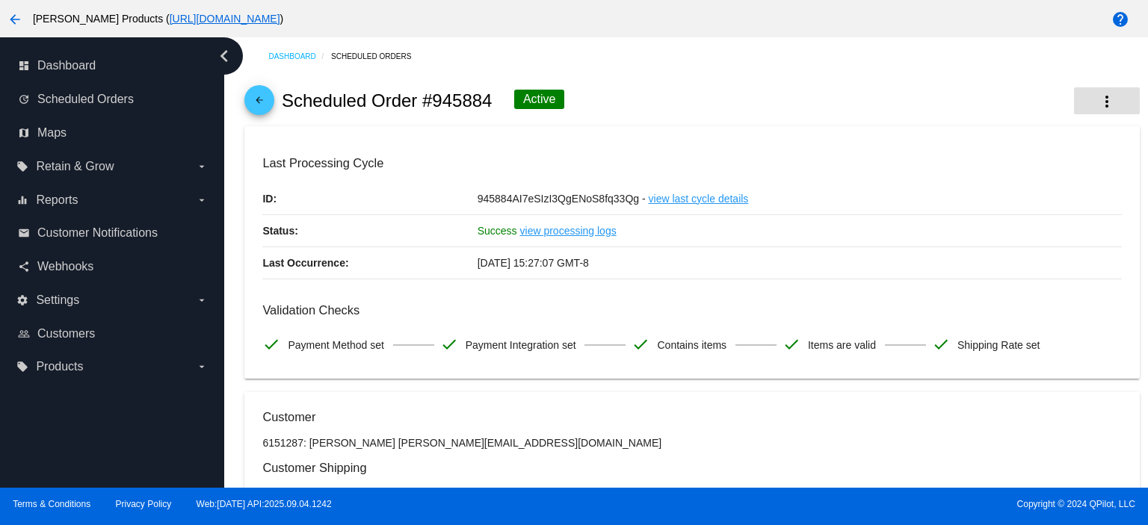
click at [1086, 87] on button "more_vert" at bounding box center [1107, 100] width 66 height 27
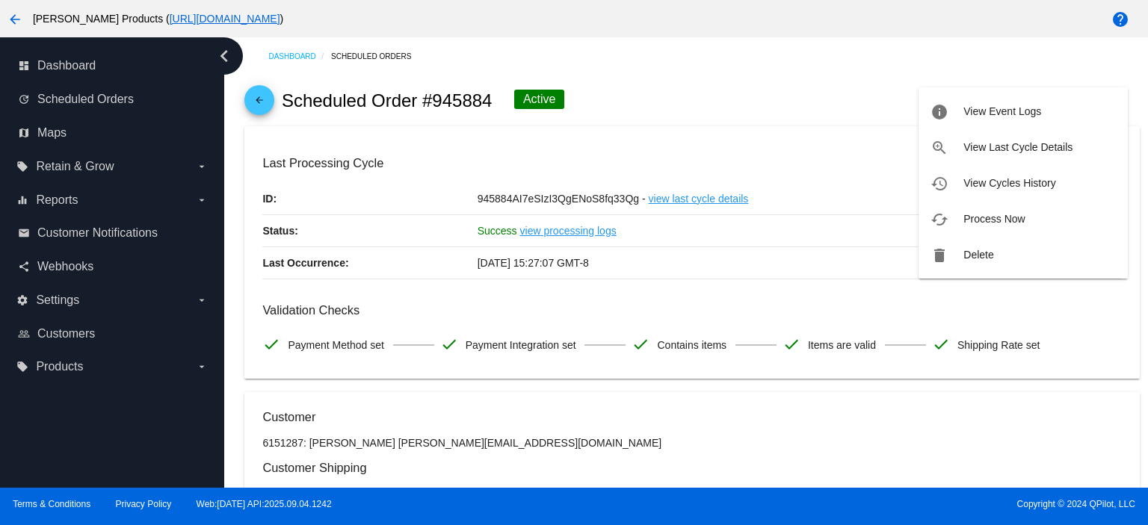
click at [693, 90] on div at bounding box center [574, 262] width 1148 height 525
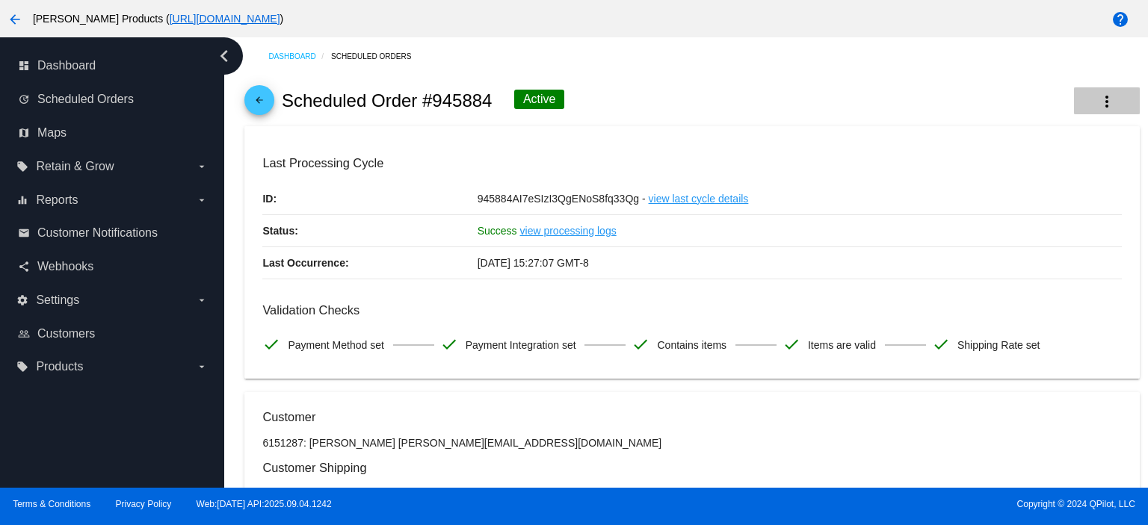
click at [1098, 102] on mat-icon "more_vert" at bounding box center [1107, 102] width 18 height 18
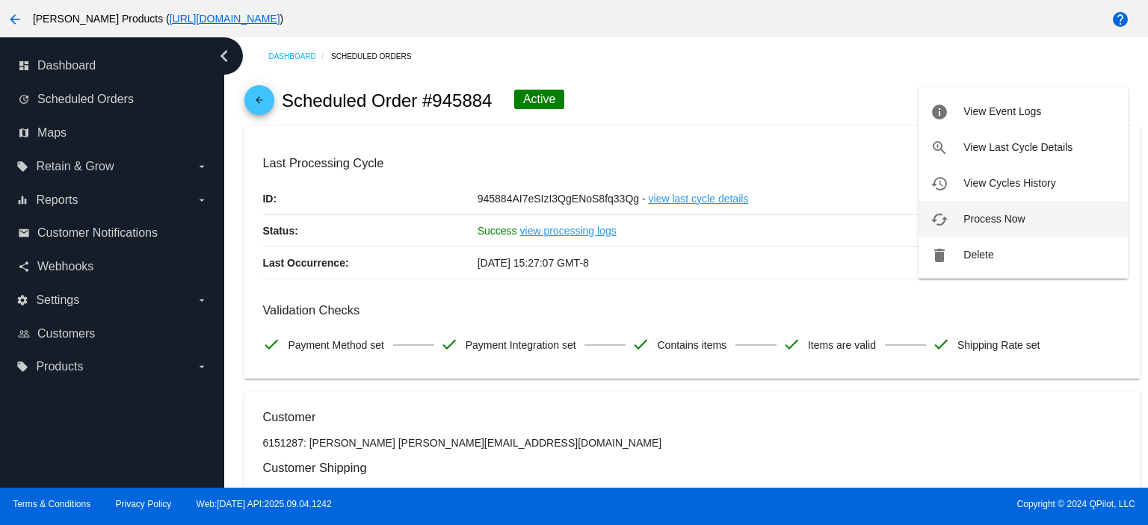
click at [995, 217] on span "Process Now" at bounding box center [993, 219] width 61 height 12
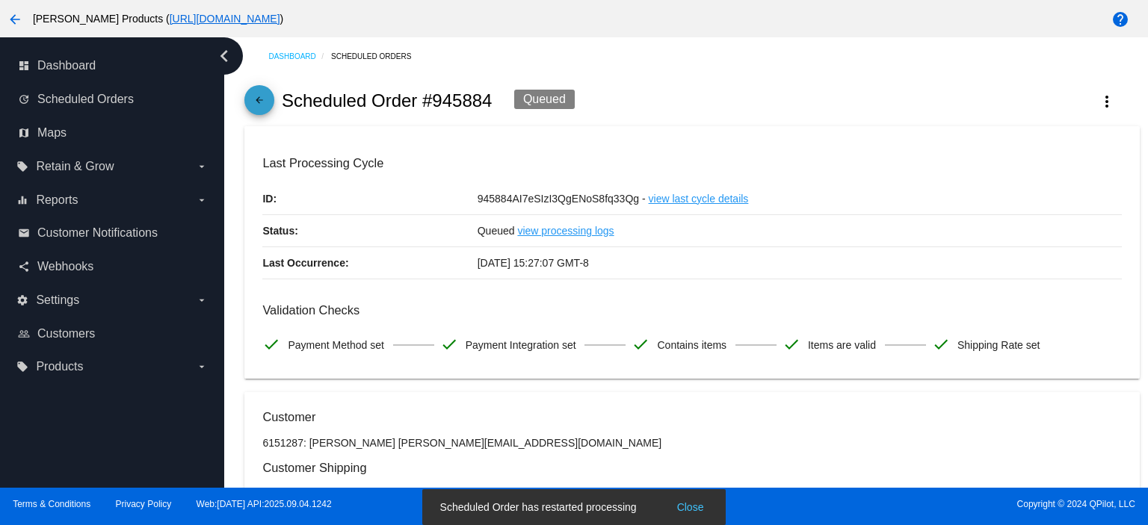
click at [264, 93] on span "arrow_back" at bounding box center [259, 103] width 18 height 37
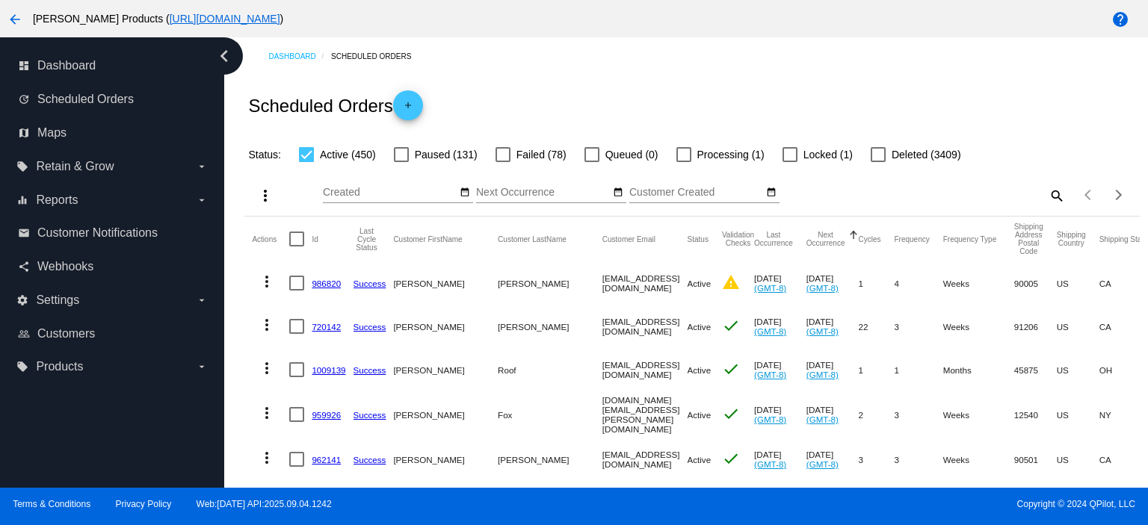
click at [322, 282] on link "986820" at bounding box center [326, 284] width 29 height 10
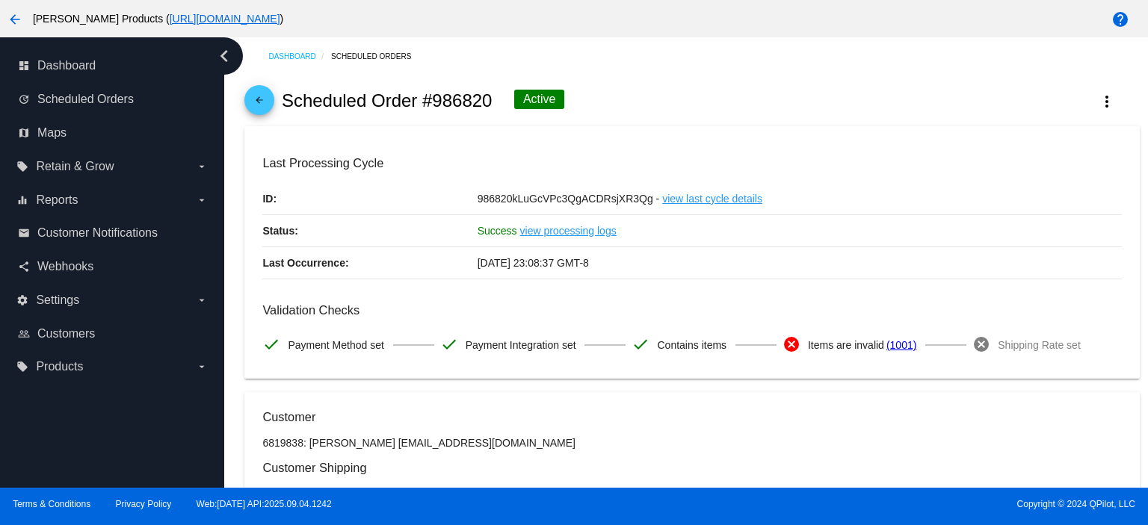
click at [258, 99] on mat-icon "arrow_back" at bounding box center [259, 104] width 18 height 18
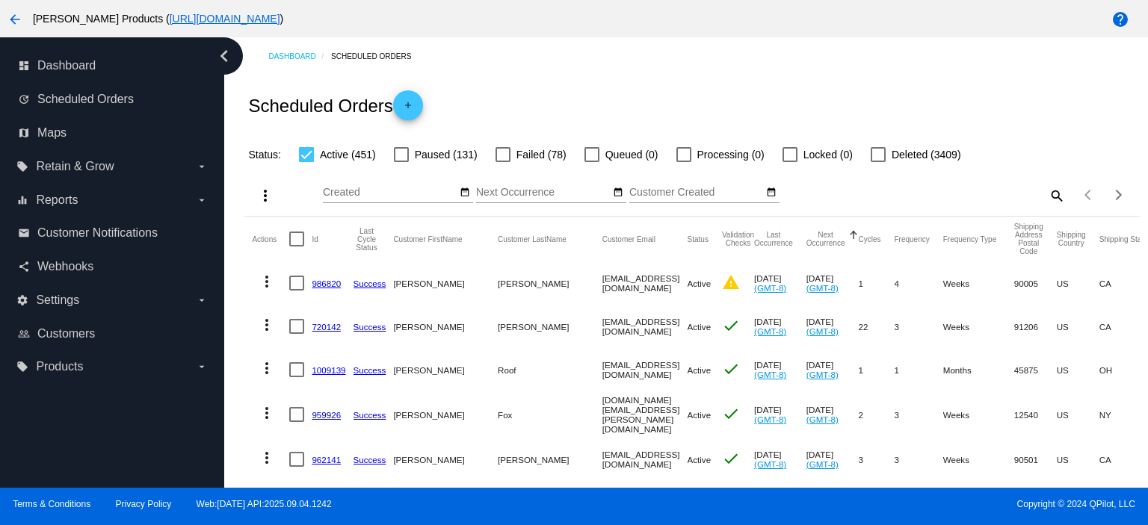
click at [316, 322] on link "720142" at bounding box center [326, 327] width 29 height 10
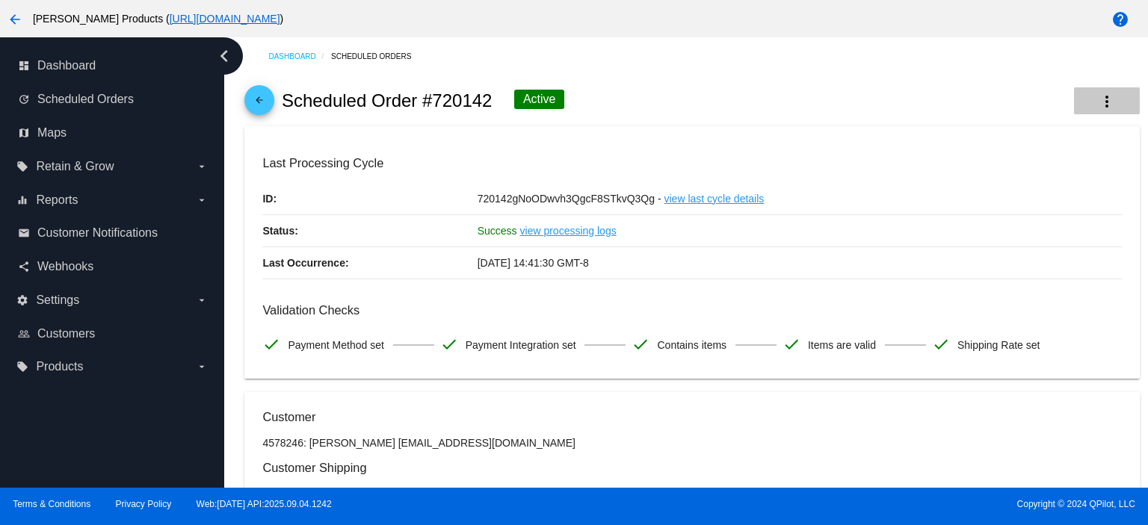
click at [1098, 101] on mat-icon "more_vert" at bounding box center [1107, 102] width 18 height 18
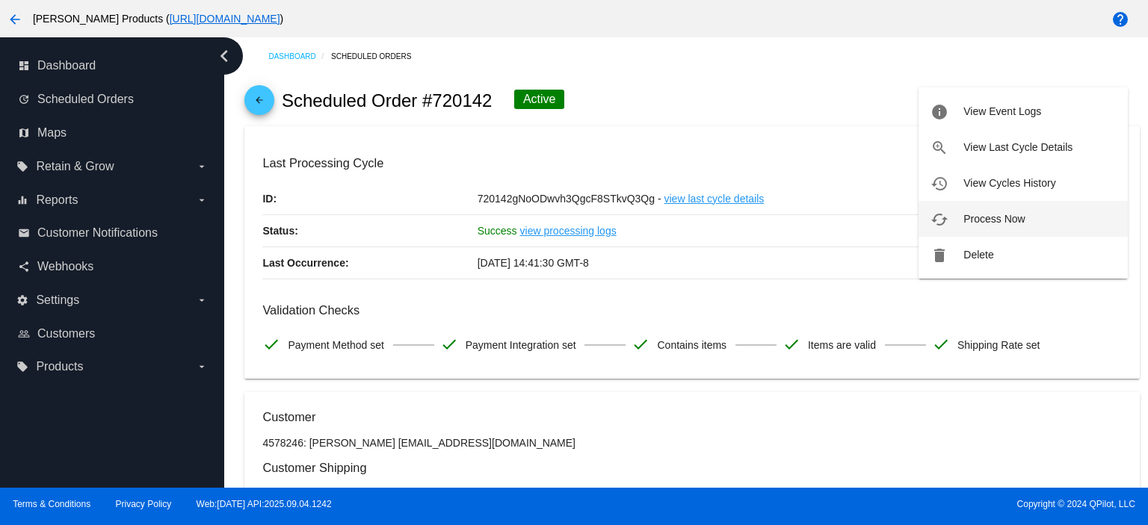
click at [1000, 211] on button "cached Process Now" at bounding box center [1022, 219] width 209 height 36
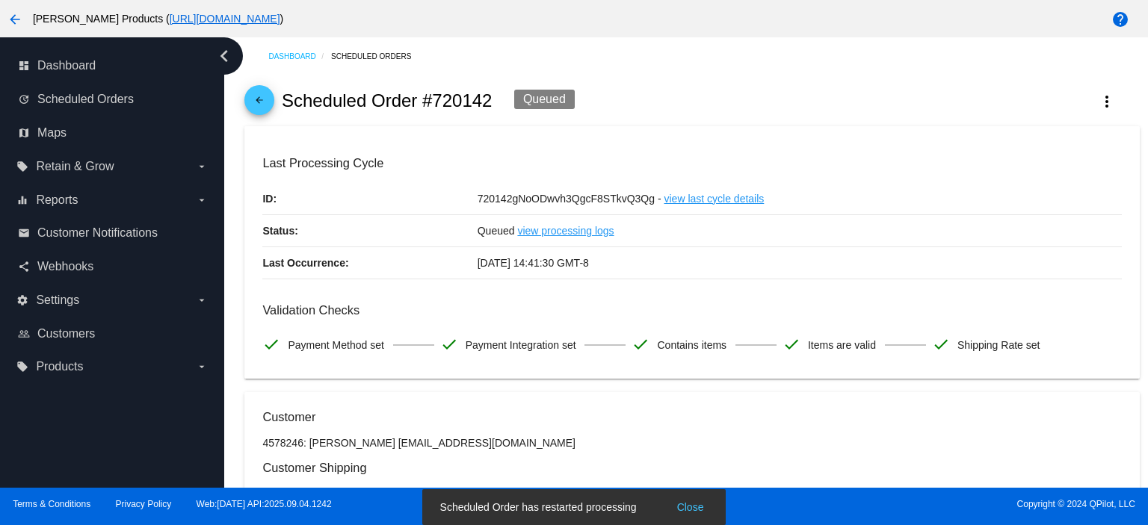
click at [260, 101] on mat-icon "arrow_back" at bounding box center [259, 104] width 18 height 18
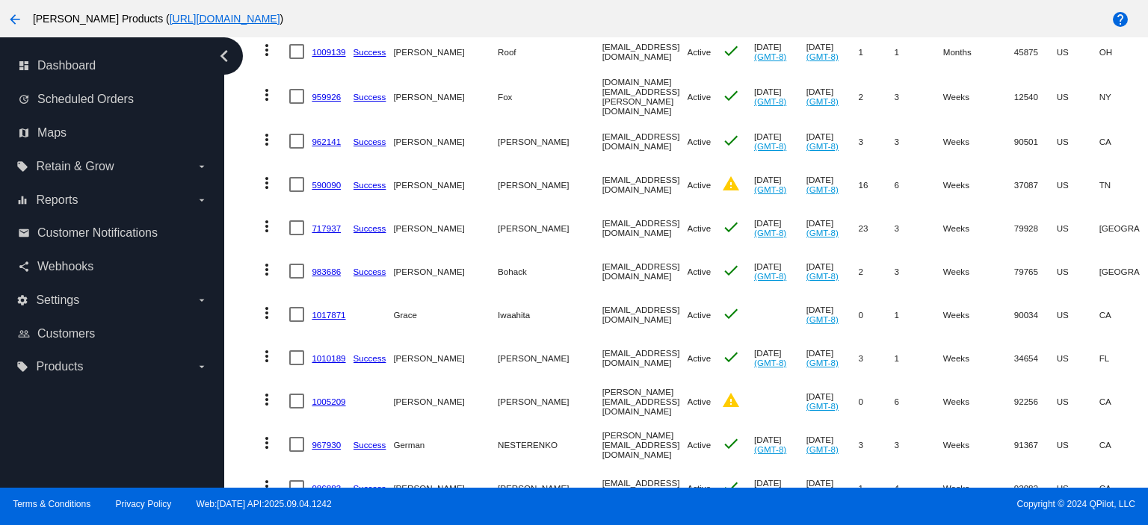
scroll to position [299, 0]
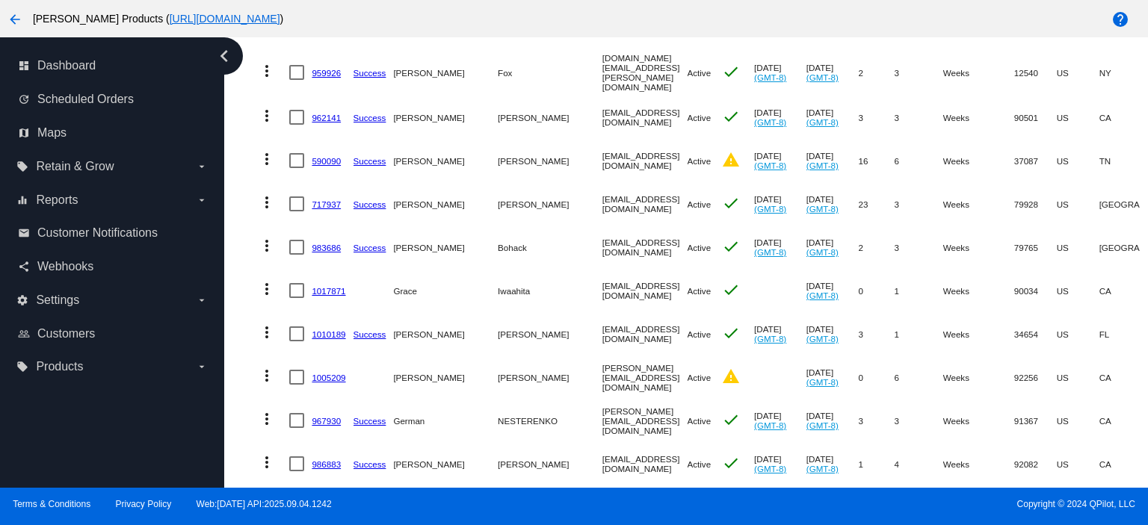
click at [315, 156] on link "590090" at bounding box center [326, 161] width 29 height 10
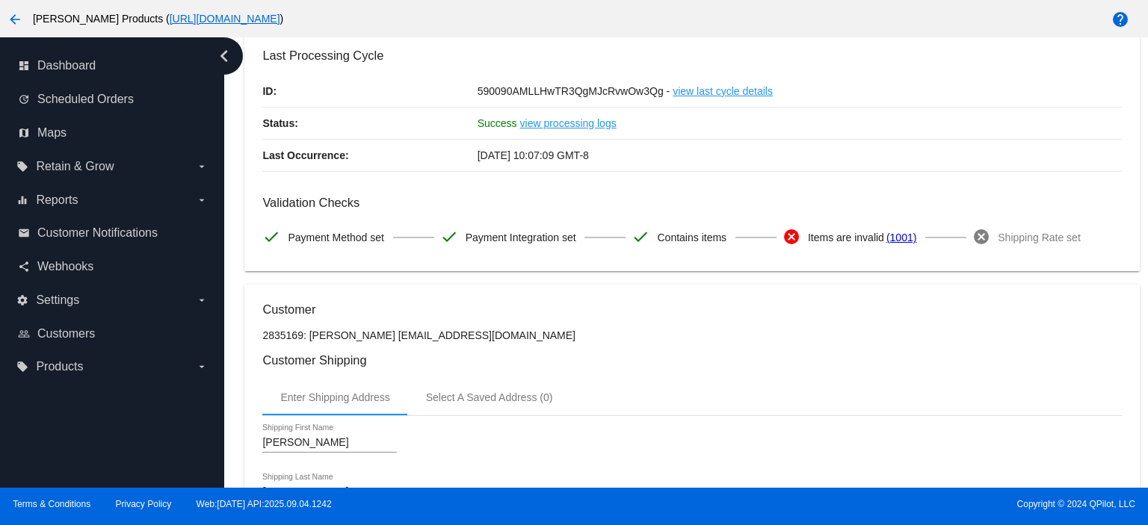
scroll to position [99, 0]
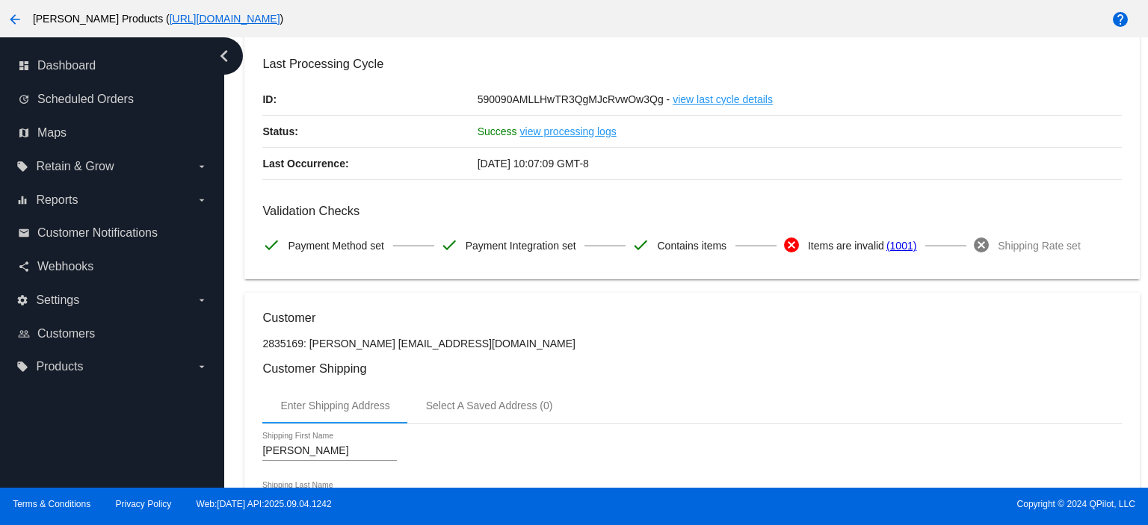
drag, startPoint x: 379, startPoint y: 344, endPoint x: 507, endPoint y: 339, distance: 127.9
click at [507, 339] on p "2835169: [PERSON_NAME] [EMAIL_ADDRESS][DOMAIN_NAME]" at bounding box center [691, 344] width 858 height 12
copy p "[EMAIL_ADDRESS][DOMAIN_NAME]"
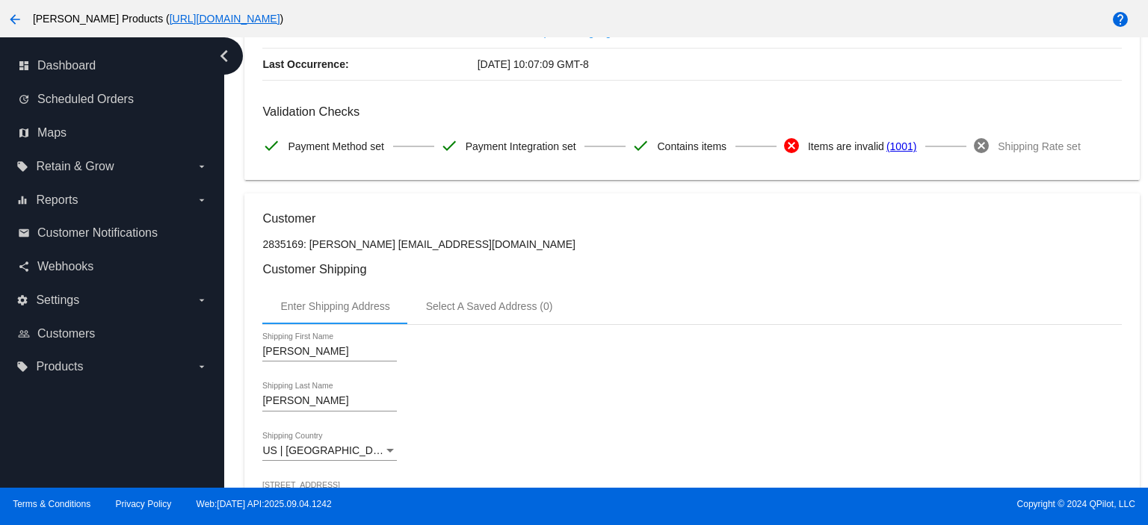
scroll to position [0, 0]
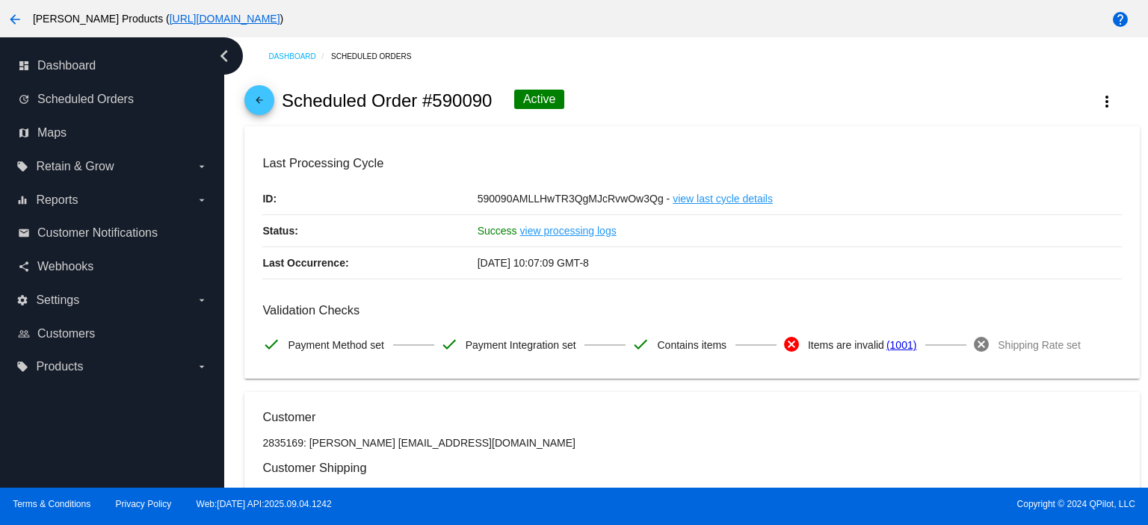
click at [263, 96] on mat-icon "arrow_back" at bounding box center [259, 104] width 18 height 18
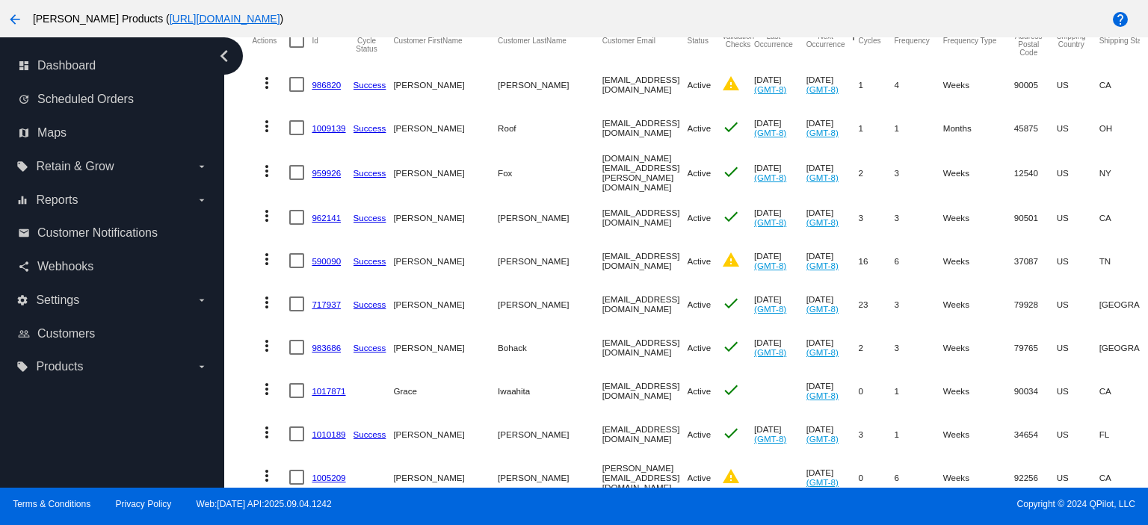
scroll to position [299, 0]
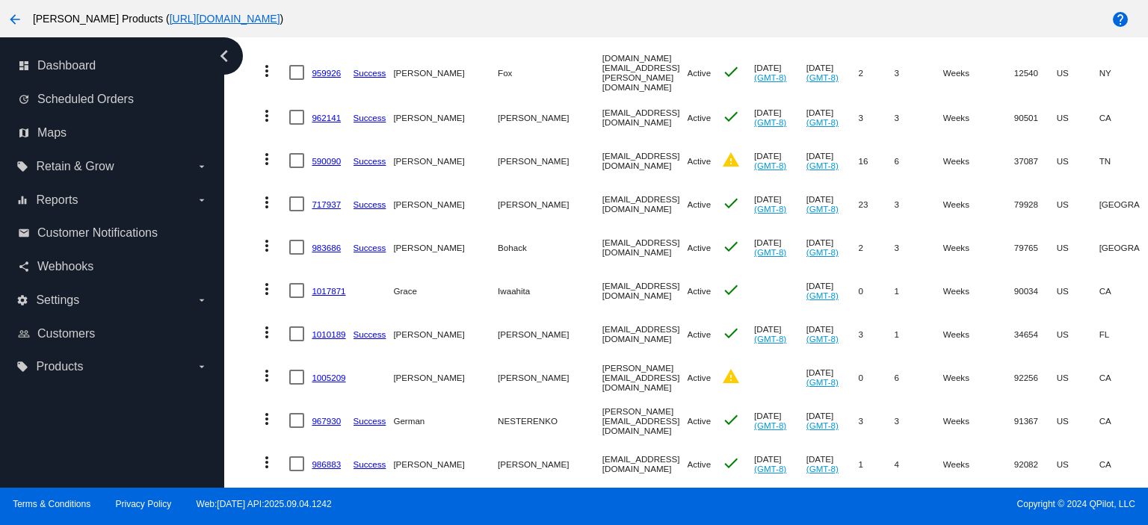
click at [321, 376] on link "1005209" at bounding box center [329, 378] width 34 height 10
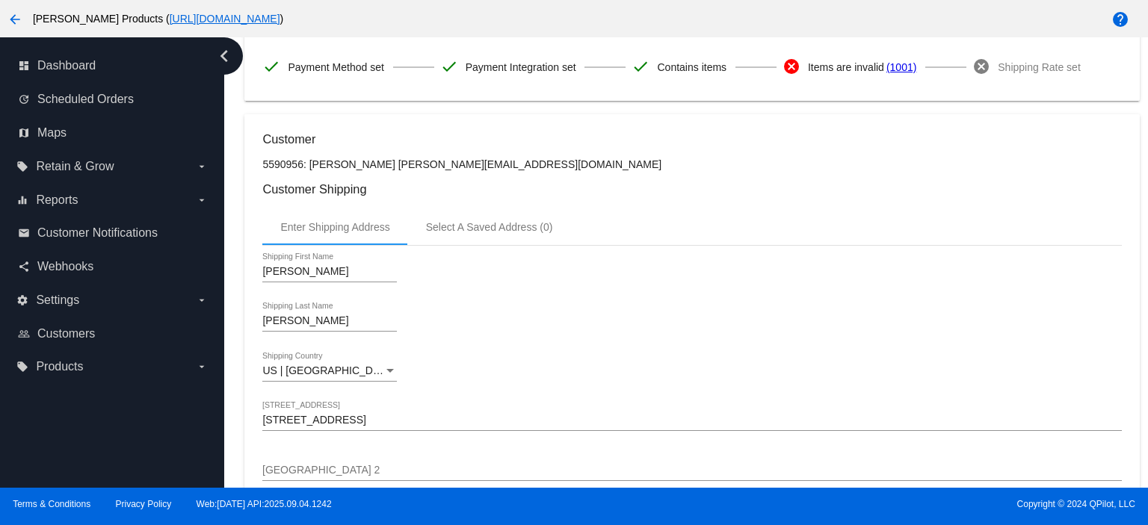
scroll to position [99, 0]
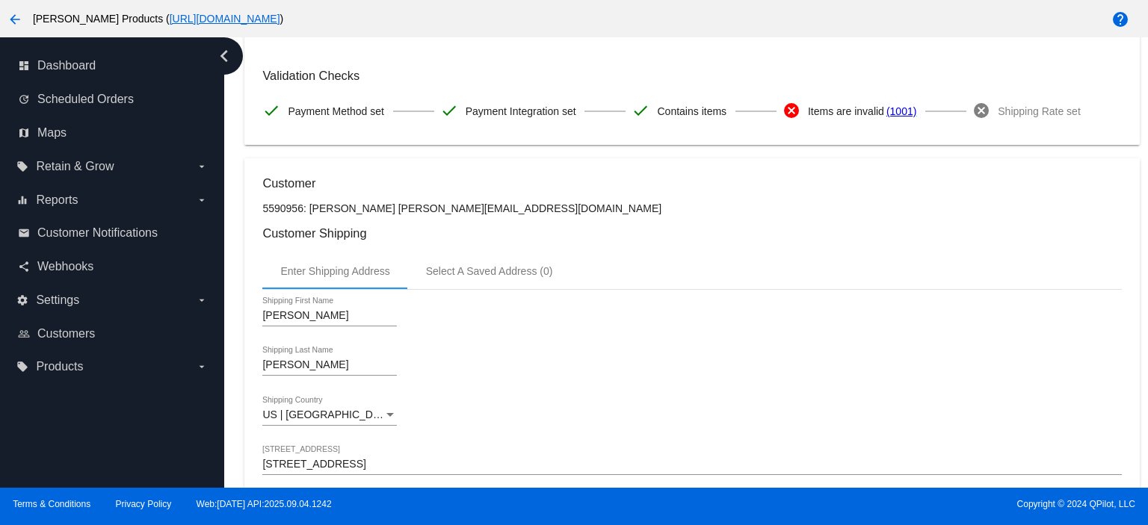
drag, startPoint x: 380, startPoint y: 205, endPoint x: 526, endPoint y: 208, distance: 146.5
click at [526, 208] on p "5590956: [PERSON_NAME] [PERSON_NAME][EMAIL_ADDRESS][DOMAIN_NAME]" at bounding box center [691, 208] width 858 height 12
copy p "[PERSON_NAME][EMAIL_ADDRESS][DOMAIN_NAME]"
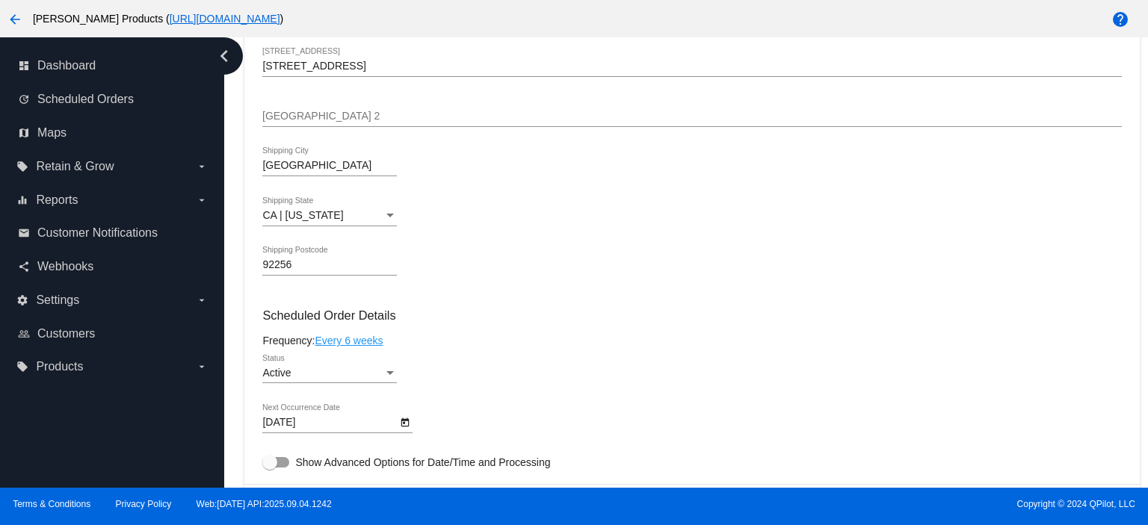
scroll to position [0, 0]
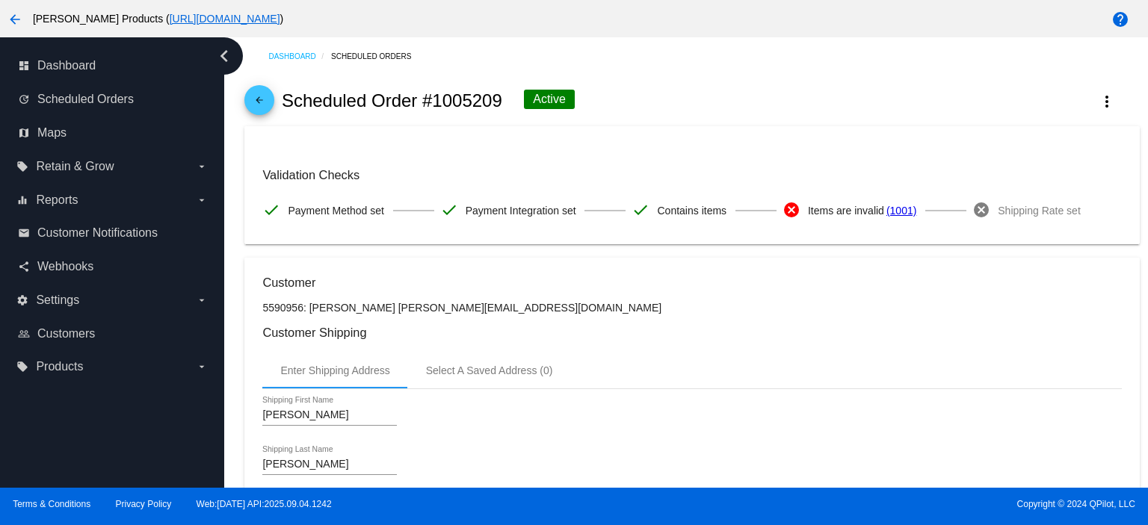
click at [254, 98] on mat-icon "arrow_back" at bounding box center [259, 104] width 18 height 18
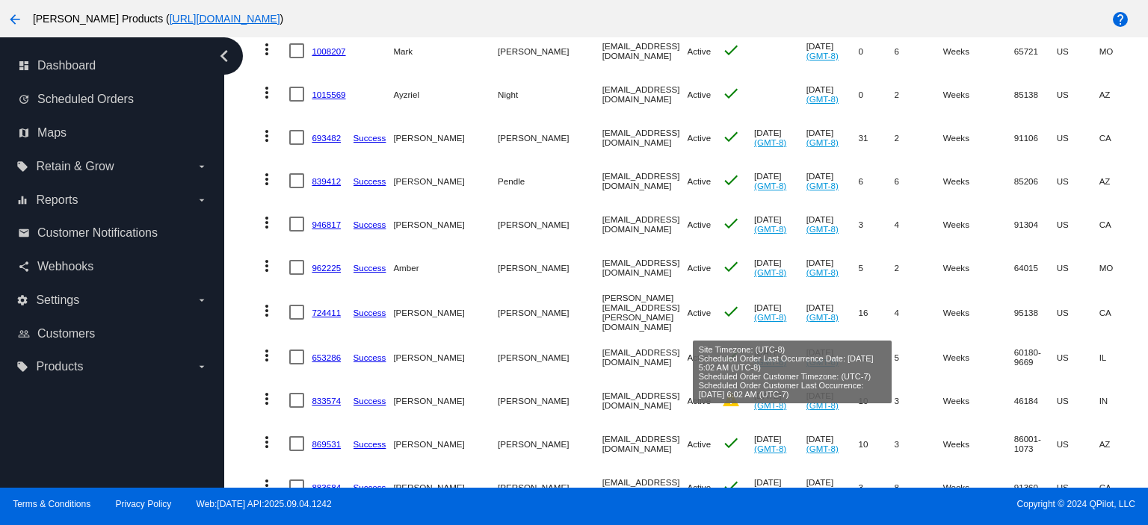
scroll to position [897, 0]
